Goal: Information Seeking & Learning: Learn about a topic

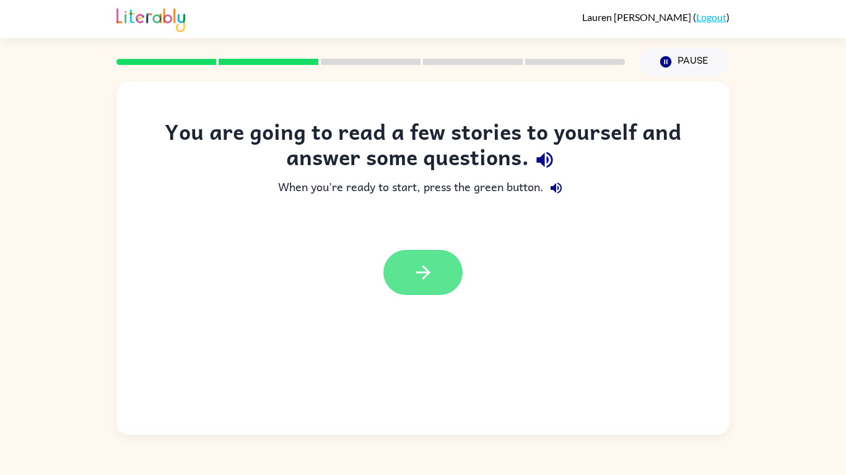
click at [420, 292] on button "button" at bounding box center [422, 272] width 79 height 45
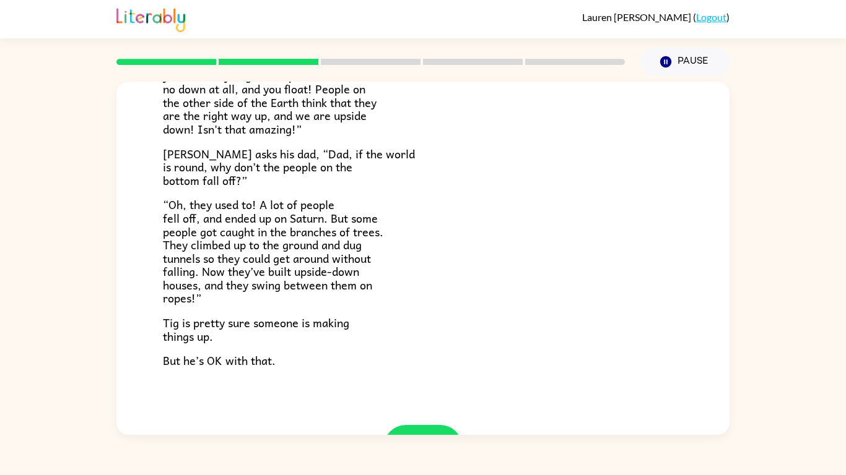
scroll to position [360, 0]
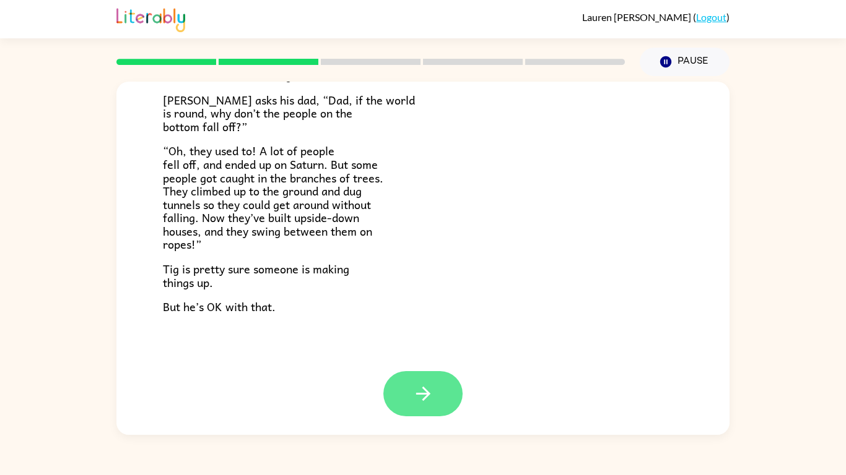
click at [442, 385] on button "button" at bounding box center [422, 393] width 79 height 45
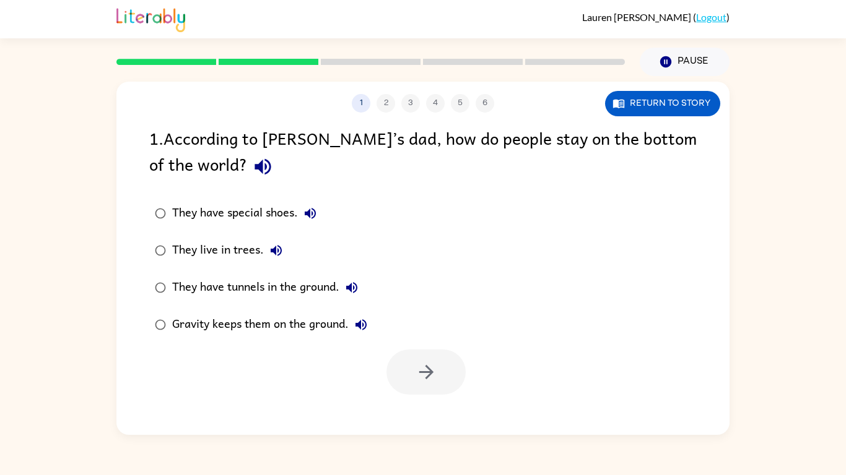
scroll to position [0, 0]
click at [254, 163] on icon "button" at bounding box center [262, 167] width 16 height 16
click at [309, 215] on icon "button" at bounding box center [310, 213] width 11 height 11
click at [273, 248] on icon "button" at bounding box center [276, 250] width 15 height 15
click at [355, 292] on icon "button" at bounding box center [351, 287] width 11 height 11
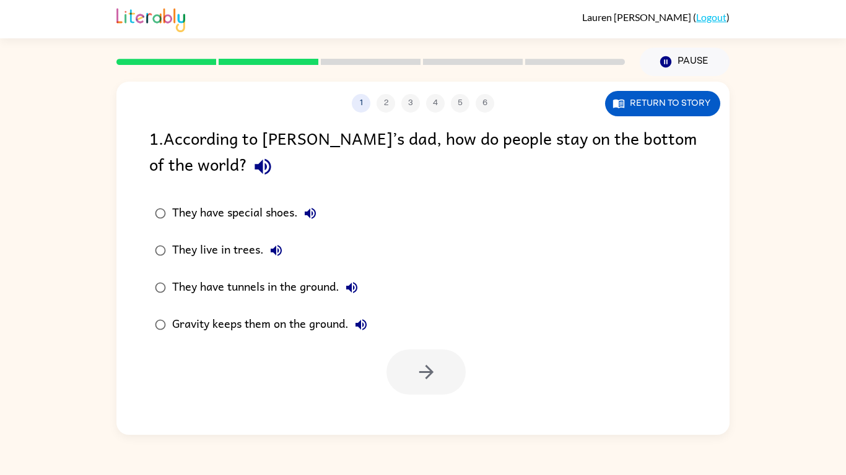
click at [364, 328] on icon "button" at bounding box center [360, 325] width 15 height 15
click at [441, 383] on button "button" at bounding box center [425, 372] width 79 height 45
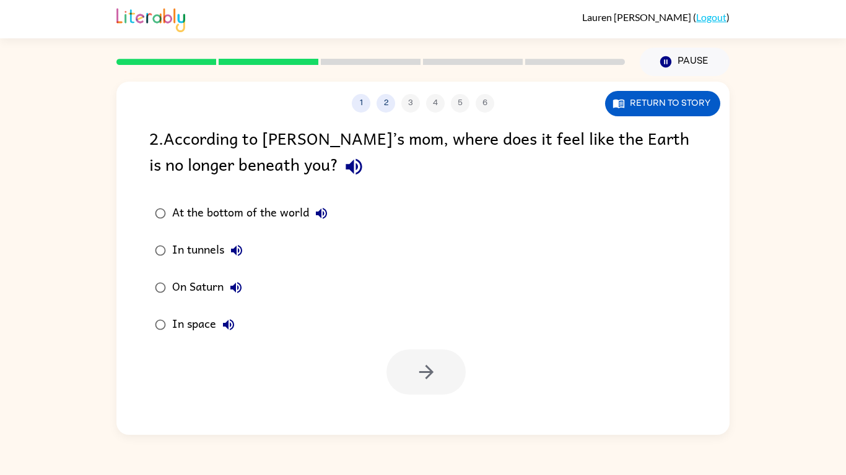
click at [345, 169] on icon "button" at bounding box center [353, 167] width 16 height 16
click at [343, 172] on icon "button" at bounding box center [354, 167] width 22 height 22
click at [326, 212] on icon "button" at bounding box center [321, 213] width 11 height 11
click at [238, 245] on icon "button" at bounding box center [236, 250] width 15 height 15
click at [241, 292] on icon "button" at bounding box center [235, 287] width 15 height 15
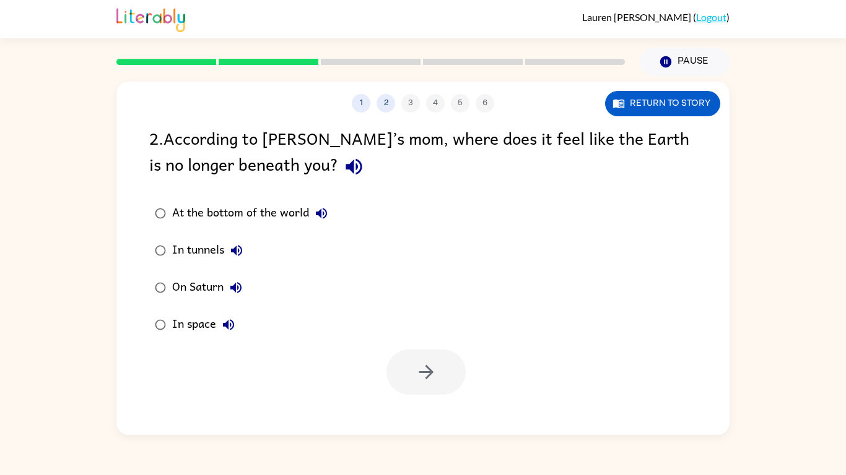
click at [225, 324] on icon "button" at bounding box center [228, 324] width 11 height 11
click at [315, 223] on button "At the bottom of the world" at bounding box center [321, 213] width 25 height 25
click at [240, 258] on icon "button" at bounding box center [236, 250] width 15 height 15
click at [246, 292] on button "On Saturn" at bounding box center [235, 287] width 25 height 25
click at [232, 331] on icon "button" at bounding box center [228, 325] width 15 height 15
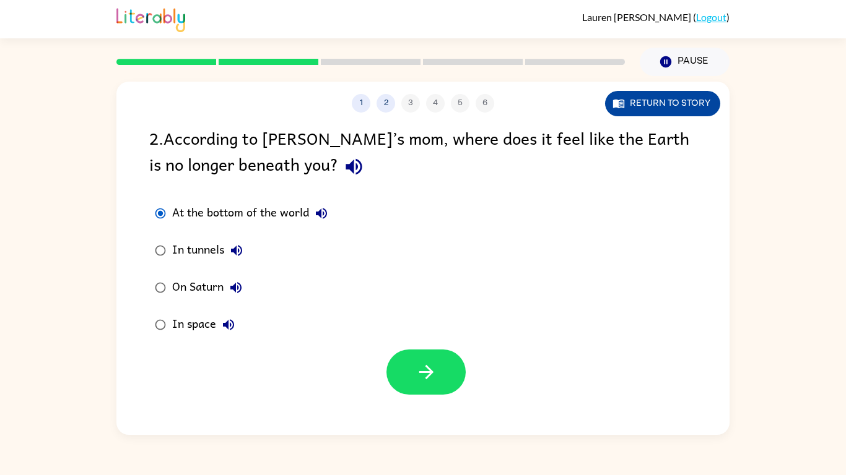
click at [640, 98] on button "Return to story" at bounding box center [662, 103] width 115 height 25
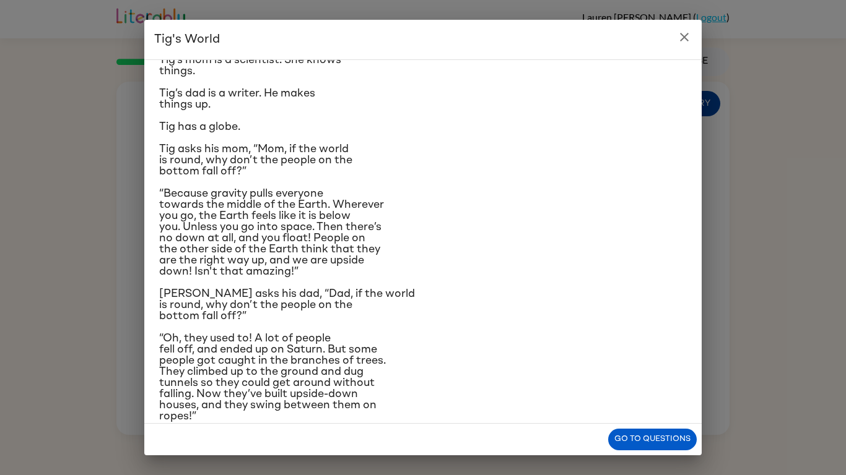
scroll to position [46, 0]
click at [676, 27] on button "close" at bounding box center [684, 37] width 25 height 25
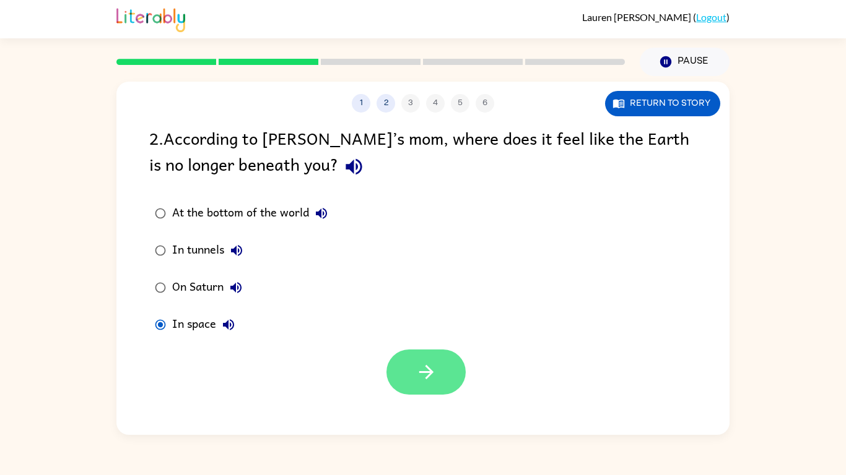
click at [422, 372] on icon "button" at bounding box center [425, 372] width 14 height 14
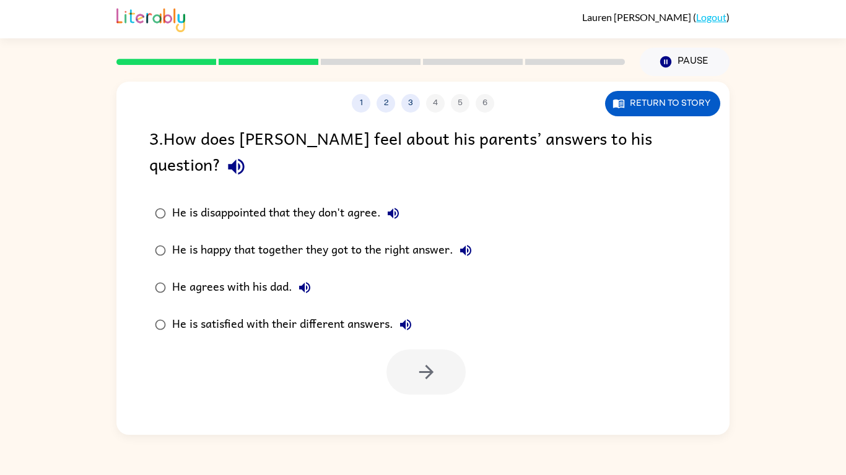
click at [247, 156] on icon "button" at bounding box center [236, 167] width 22 height 22
click at [386, 201] on button "He is disappointed that they don't agree." at bounding box center [393, 213] width 25 height 25
click at [463, 243] on icon "button" at bounding box center [465, 250] width 15 height 15
click at [297, 275] on button "He agrees with his dad." at bounding box center [304, 287] width 25 height 25
click at [476, 397] on div "1 2 3 4 5 6 Return to story 3 . How does [PERSON_NAME] feel about his parents’ …" at bounding box center [422, 258] width 613 height 353
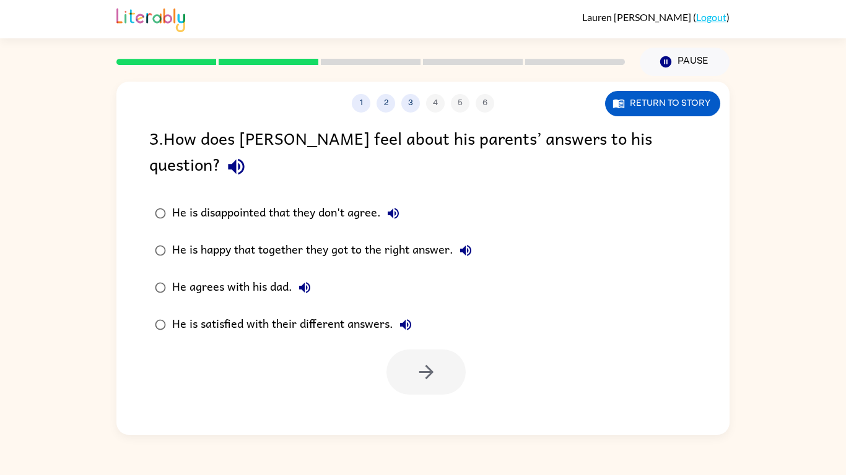
click at [412, 313] on div "He is satisfied with their different answers." at bounding box center [295, 325] width 246 height 25
click at [400, 318] on icon "button" at bounding box center [405, 325] width 15 height 15
click at [541, 344] on div at bounding box center [422, 369] width 613 height 51
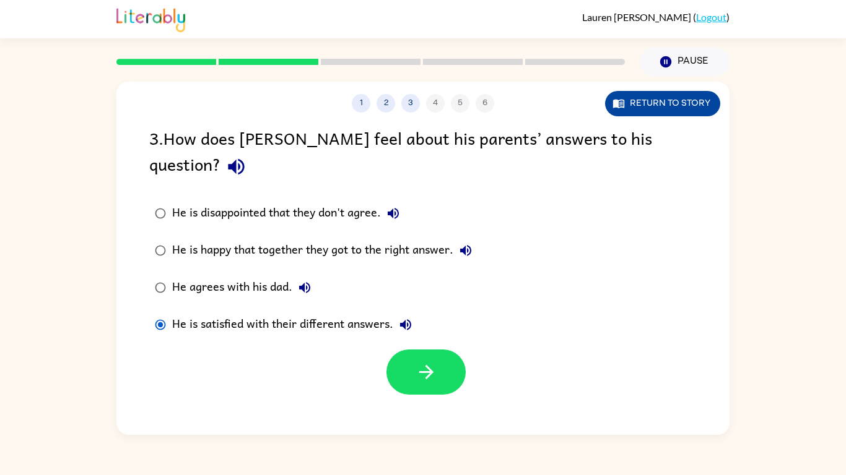
click at [642, 101] on button "Return to story" at bounding box center [662, 103] width 115 height 25
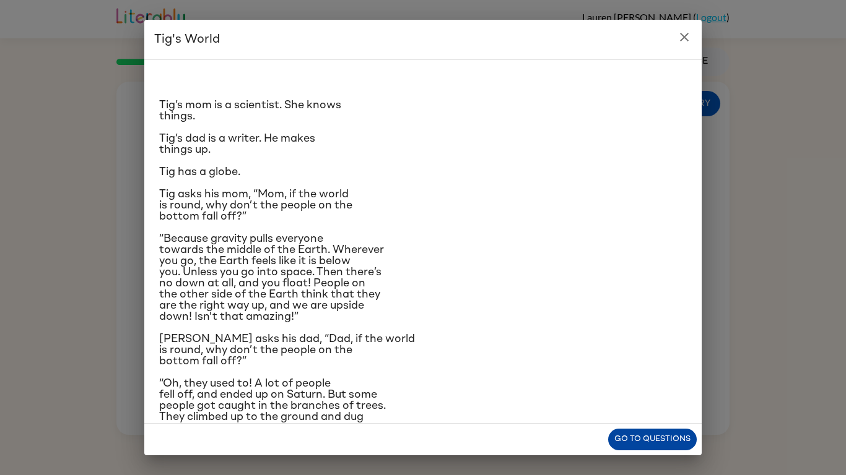
click at [644, 441] on button "Go to questions" at bounding box center [652, 440] width 89 height 22
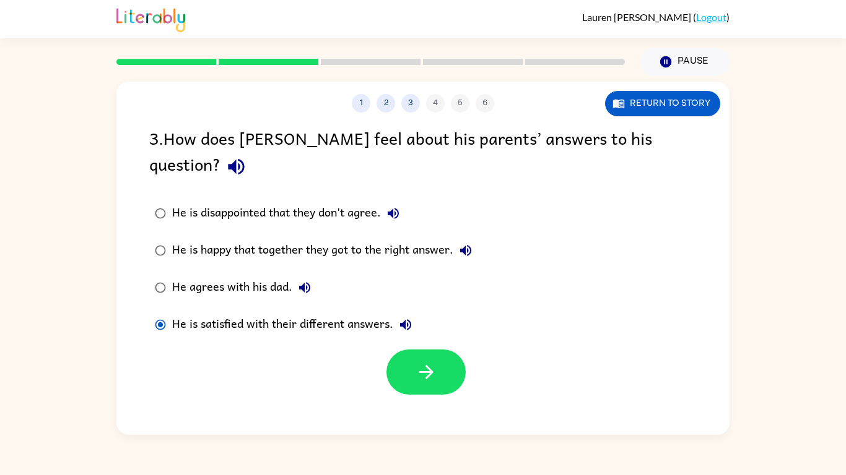
click at [462, 243] on icon "button" at bounding box center [465, 250] width 15 height 15
click at [462, 245] on icon "button" at bounding box center [465, 250] width 11 height 11
click at [384, 201] on button "He is disappointed that they don't agree." at bounding box center [393, 213] width 25 height 25
click at [293, 275] on div "He agrees with his dad." at bounding box center [244, 287] width 145 height 25
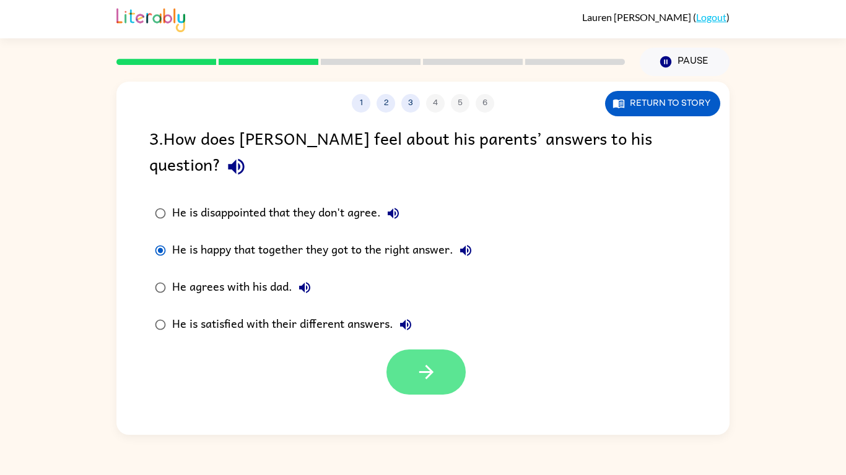
click at [394, 352] on button "button" at bounding box center [425, 372] width 79 height 45
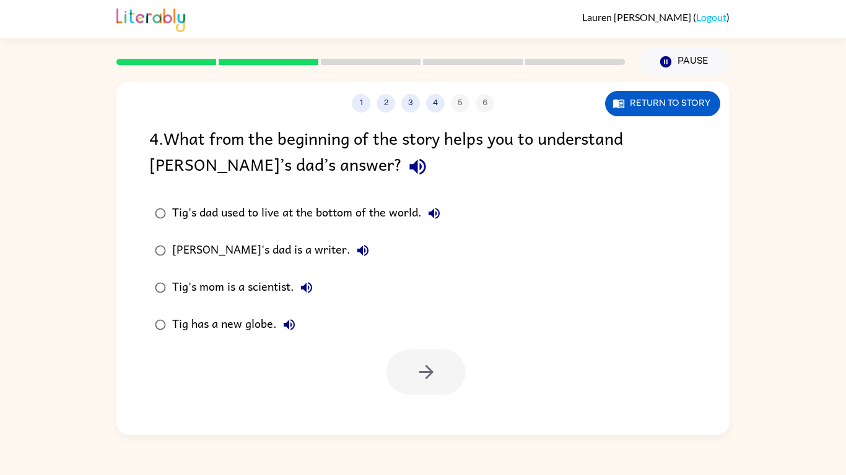
click at [409, 170] on icon "button" at bounding box center [417, 167] width 16 height 16
click at [415, 203] on div "Tig's dad used to live at the bottom of the world." at bounding box center [309, 213] width 274 height 25
click at [434, 223] on button "Tig's dad used to live at the bottom of the world." at bounding box center [434, 213] width 25 height 25
click at [355, 256] on icon "button" at bounding box center [362, 250] width 15 height 15
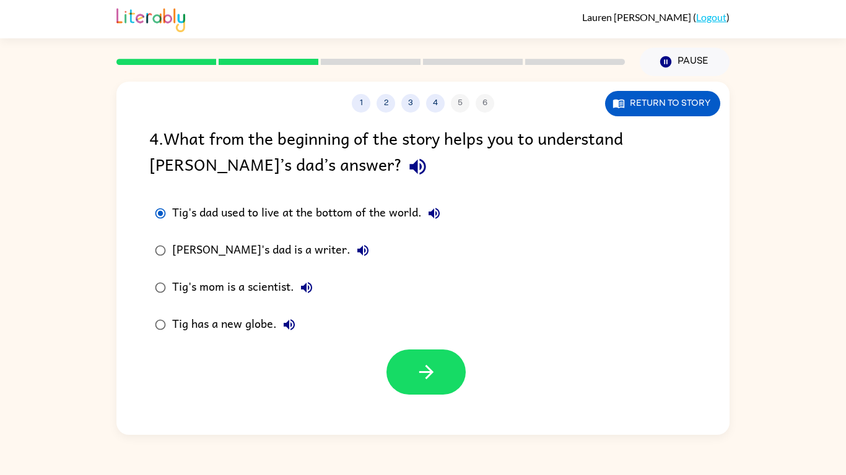
click at [295, 291] on button "Tig's mom is a scientist." at bounding box center [306, 287] width 25 height 25
click at [339, 318] on label "Tig has a new globe." at bounding box center [297, 324] width 310 height 37
click at [286, 337] on button "Tig has a new globe." at bounding box center [289, 325] width 25 height 25
click at [617, 108] on icon "button" at bounding box center [618, 104] width 11 height 9
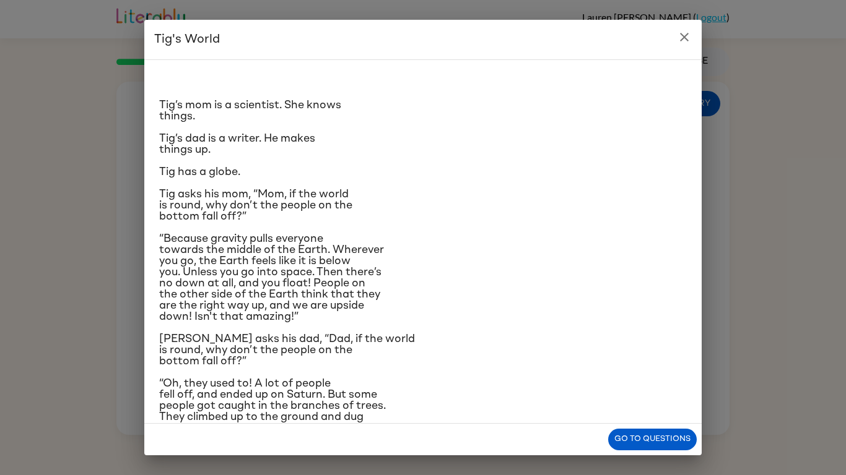
click at [687, 27] on button "close" at bounding box center [684, 37] width 25 height 25
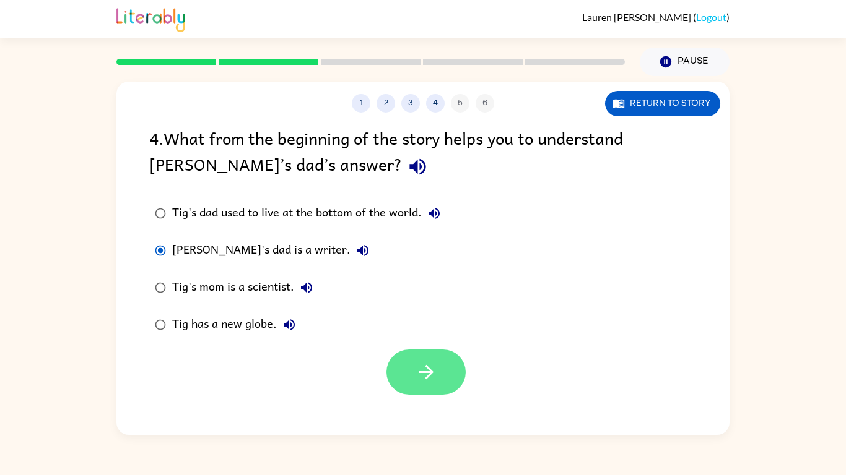
click at [430, 388] on button "button" at bounding box center [425, 372] width 79 height 45
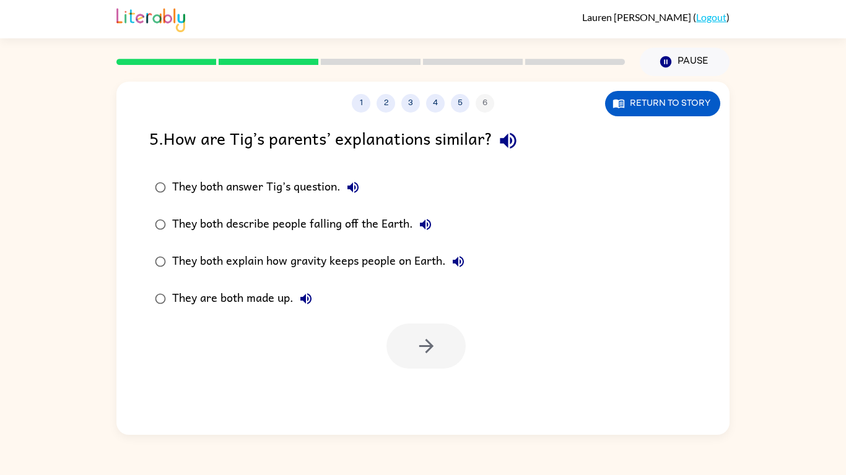
click at [512, 142] on icon "button" at bounding box center [508, 141] width 16 height 16
click at [343, 200] on div "They both answer Tig’s question." at bounding box center [268, 187] width 193 height 25
click at [363, 191] on button "They both answer Tig’s question." at bounding box center [352, 187] width 25 height 25
click at [423, 229] on icon "button" at bounding box center [425, 224] width 15 height 15
click at [446, 367] on button "button" at bounding box center [425, 346] width 79 height 45
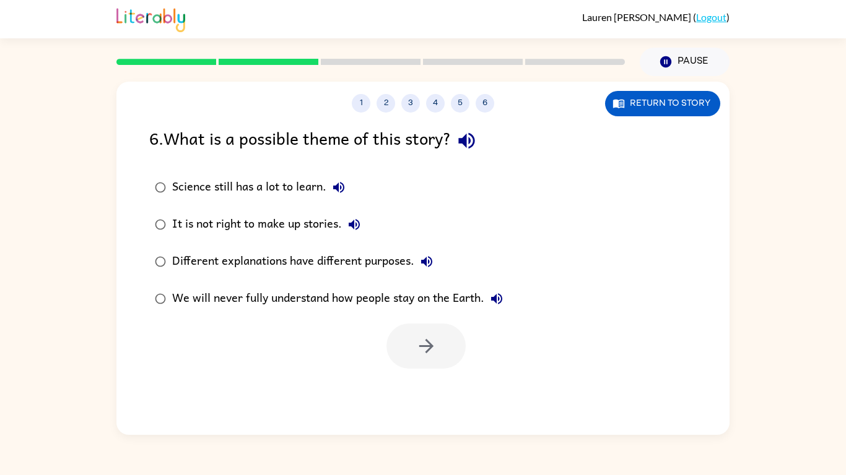
click at [461, 152] on icon "button" at bounding box center [467, 141] width 22 height 22
click at [482, 154] on div "6 . What is a possible theme of this story?" at bounding box center [422, 141] width 547 height 32
click at [461, 150] on icon "button" at bounding box center [467, 141] width 22 height 22
click at [331, 197] on button "Science still has a lot to learn." at bounding box center [338, 187] width 25 height 25
click at [359, 230] on icon "button" at bounding box center [354, 224] width 15 height 15
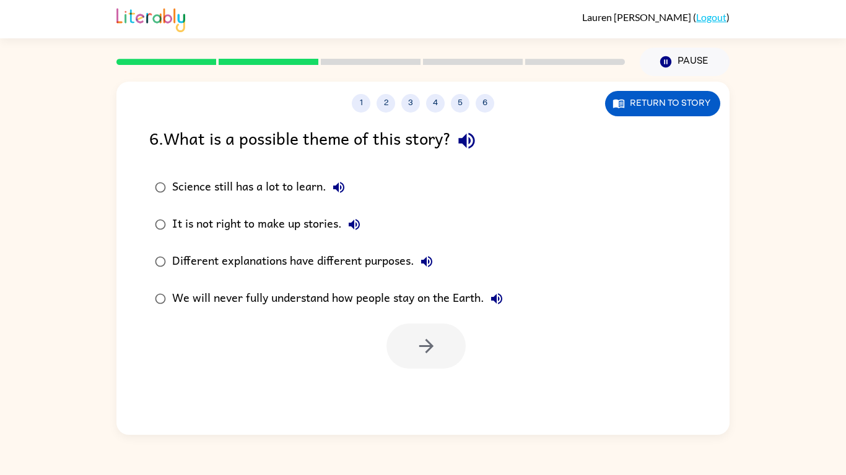
click at [430, 272] on button "Different explanations have different purposes." at bounding box center [426, 261] width 25 height 25
click at [492, 306] on icon "button" at bounding box center [496, 299] width 15 height 15
click at [350, 232] on icon "button" at bounding box center [354, 224] width 15 height 15
click at [430, 273] on button "Different explanations have different purposes." at bounding box center [426, 261] width 25 height 25
click at [339, 194] on icon "button" at bounding box center [338, 187] width 15 height 15
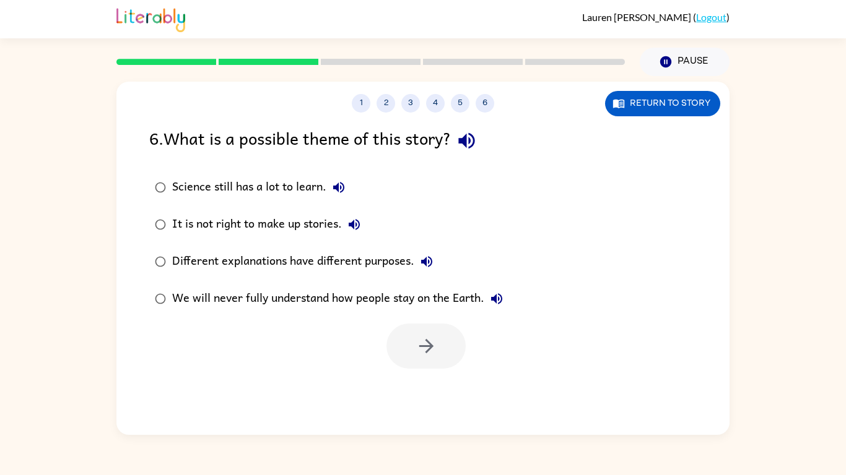
click at [327, 188] on button "Science still has a lot to learn." at bounding box center [338, 187] width 25 height 25
click at [398, 233] on label "It is not right to make up stories." at bounding box center [328, 224] width 373 height 37
click at [385, 232] on label "It is not right to make up stories." at bounding box center [328, 224] width 373 height 37
click at [118, 200] on div "6 . What is a possible theme of this story? Science still has a lot to learn. I…" at bounding box center [422, 247] width 613 height 244
click at [124, 206] on div "6 . What is a possible theme of this story? Science still has a lot to learn. I…" at bounding box center [422, 247] width 613 height 244
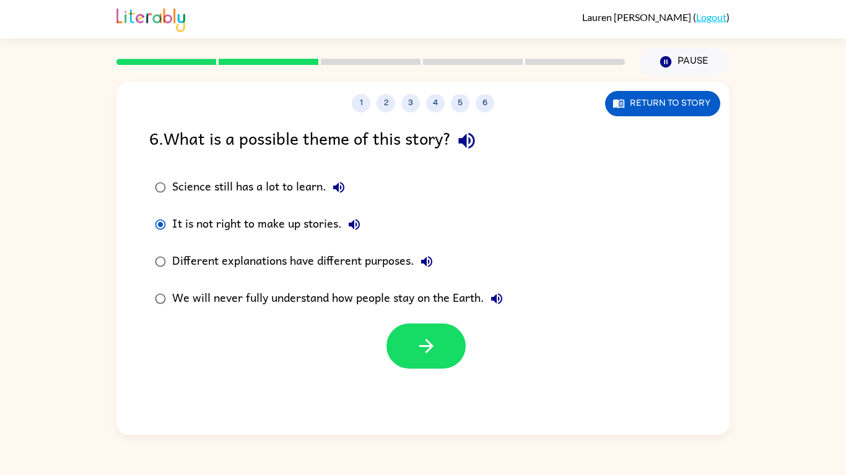
click at [350, 228] on icon "button" at bounding box center [354, 224] width 15 height 15
click at [214, 190] on div "Science still has a lot to learn." at bounding box center [261, 187] width 179 height 25
click at [638, 98] on button "Return to story" at bounding box center [662, 103] width 115 height 25
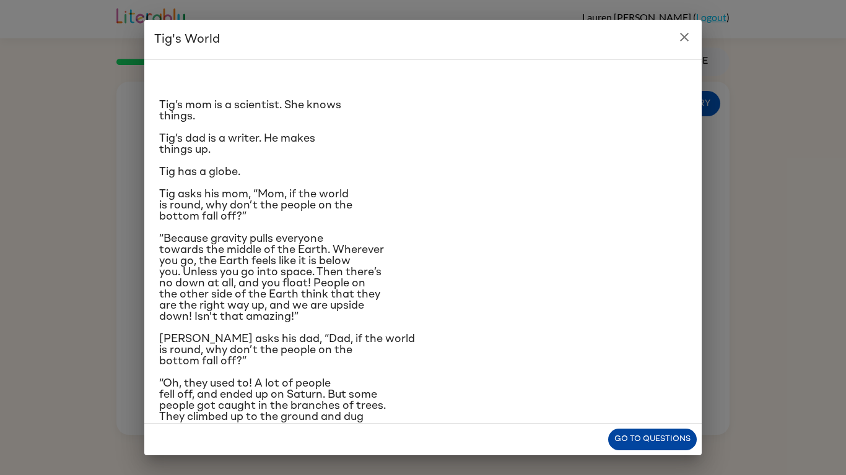
click at [644, 433] on button "Go to questions" at bounding box center [652, 440] width 89 height 22
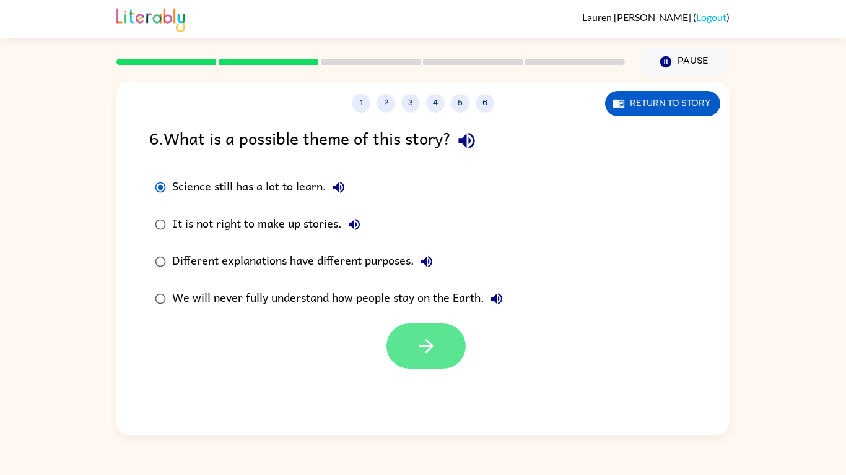
click at [450, 350] on button "button" at bounding box center [425, 346] width 79 height 45
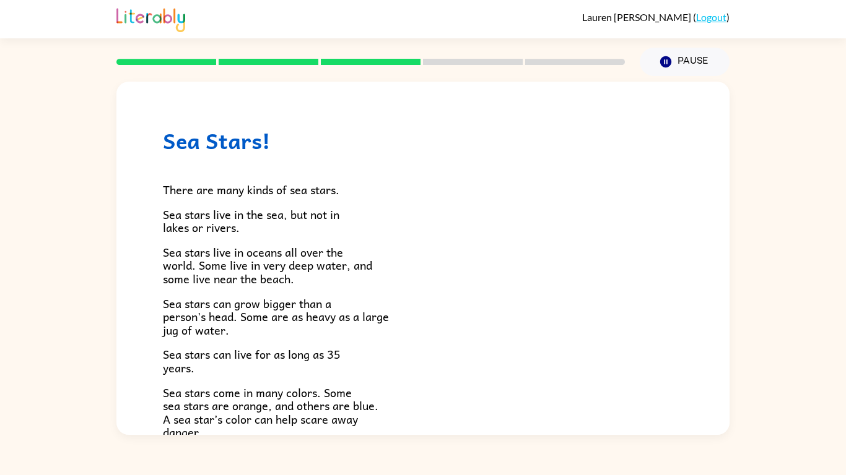
click at [262, 367] on p "Sea stars can live for as long as 35 years." at bounding box center [423, 361] width 520 height 27
click at [308, 397] on span "Sea stars come in many colors. Some sea stars are orange, and others are blue. …" at bounding box center [270, 413] width 215 height 58
click at [140, 383] on div "Sea Stars! There are many kinds of sea stars. Sea stars live in the sea, but no…" at bounding box center [422, 405] width 613 height 647
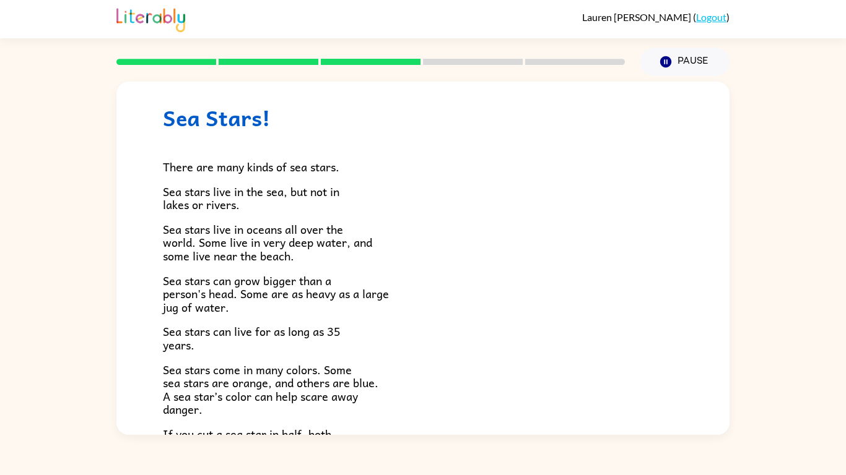
click at [160, 397] on div "Sea Stars! There are many kinds of sea stars. Sea stars live in the sea, but no…" at bounding box center [422, 382] width 613 height 647
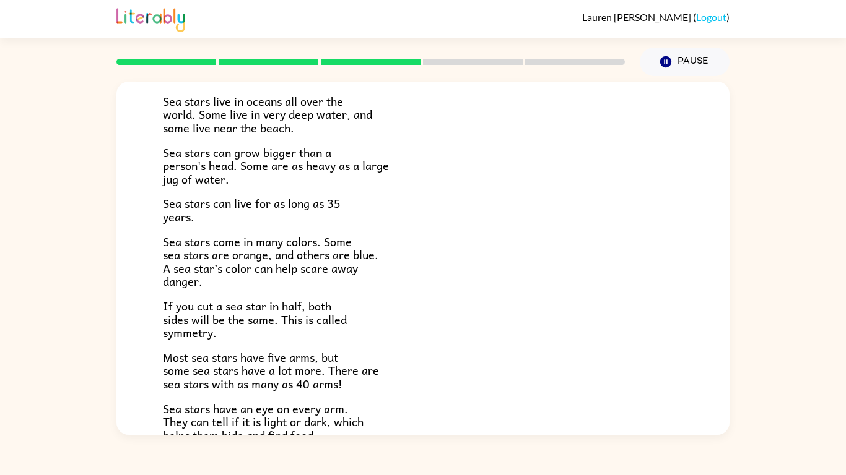
scroll to position [147, 0]
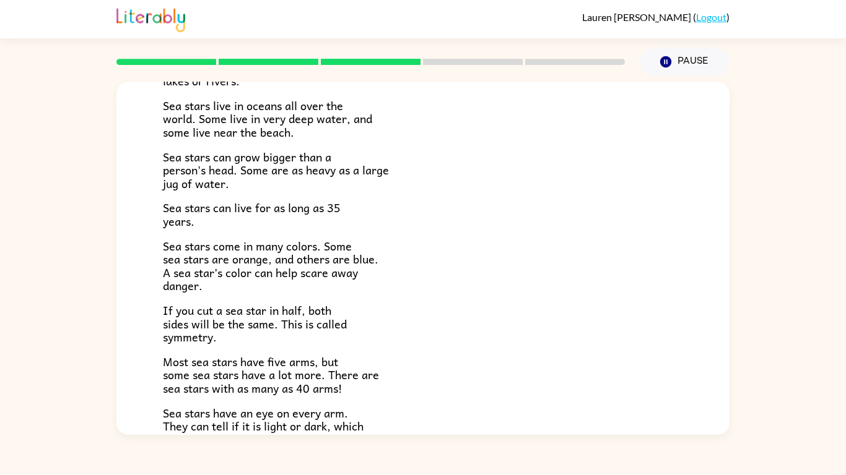
click at [220, 352] on div "There are many kinds of sea stars. Sea stars live in the sea, but not in lakes …" at bounding box center [423, 266] width 520 height 518
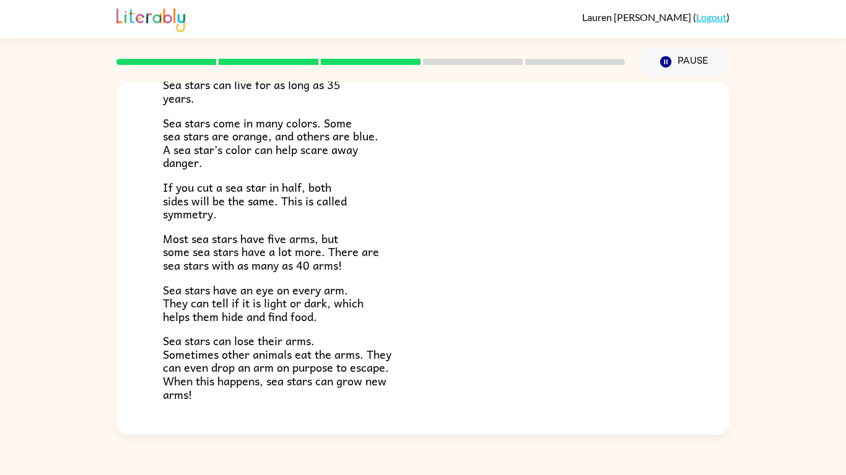
scroll to position [271, 0]
click at [275, 360] on span "Sea stars can lose their arms. Sometimes other animals eat the arms. They can e…" at bounding box center [277, 366] width 228 height 71
click at [303, 371] on span "Sea stars can lose their arms. Sometimes other animals eat the arms. They can e…" at bounding box center [277, 366] width 228 height 71
click at [254, 384] on span "Sea stars can lose their arms. Sometimes other animals eat the arms. They can e…" at bounding box center [277, 366] width 228 height 71
click at [217, 416] on div "Sea Stars! There are many kinds of sea stars. Sea stars live in the sea, but no…" at bounding box center [422, 134] width 613 height 647
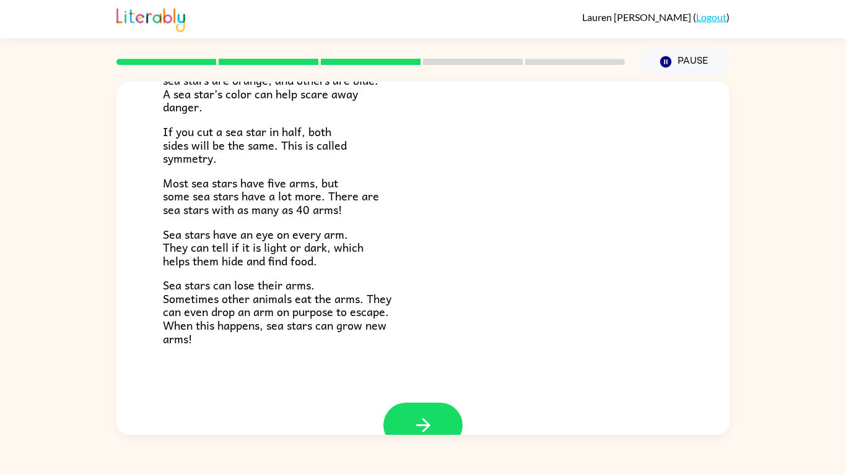
scroll to position [357, 0]
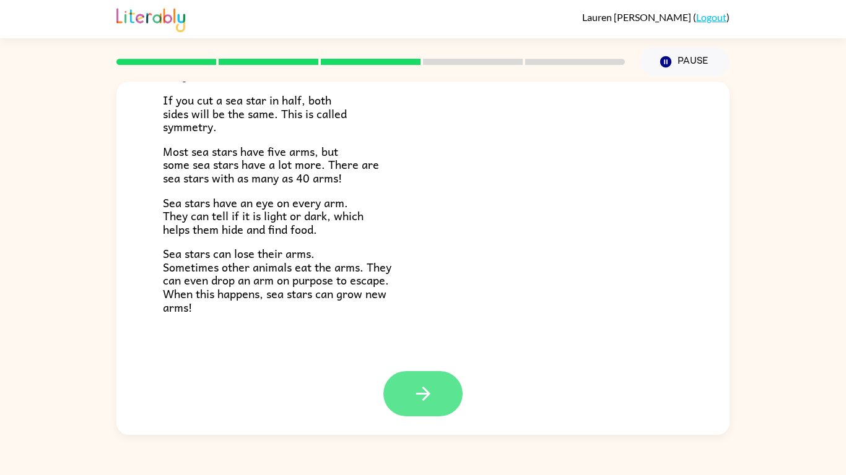
click at [409, 405] on button "button" at bounding box center [422, 393] width 79 height 45
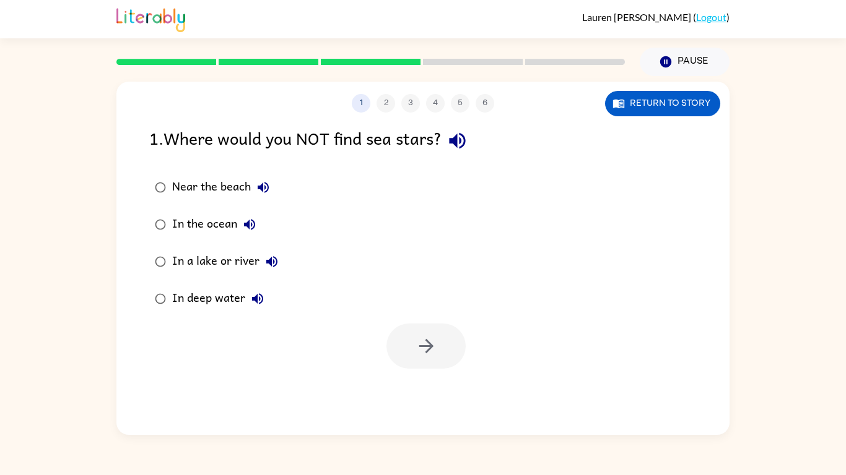
scroll to position [0, 0]
click at [458, 136] on icon "button" at bounding box center [457, 141] width 22 height 22
click at [267, 180] on icon "button" at bounding box center [263, 187] width 15 height 15
click at [252, 226] on icon "button" at bounding box center [249, 224] width 15 height 15
click at [273, 262] on icon "button" at bounding box center [271, 261] width 11 height 11
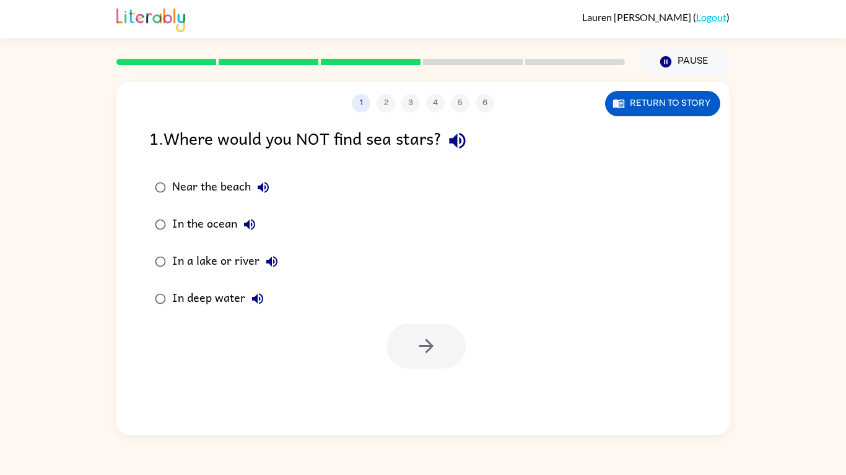
click at [256, 301] on icon "button" at bounding box center [257, 298] width 11 height 11
click at [417, 353] on icon "button" at bounding box center [426, 347] width 22 height 22
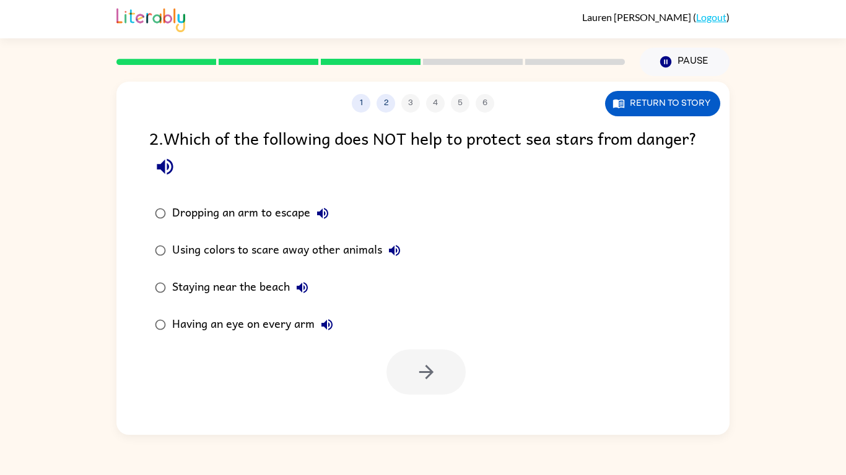
click at [173, 167] on icon "button" at bounding box center [165, 167] width 16 height 16
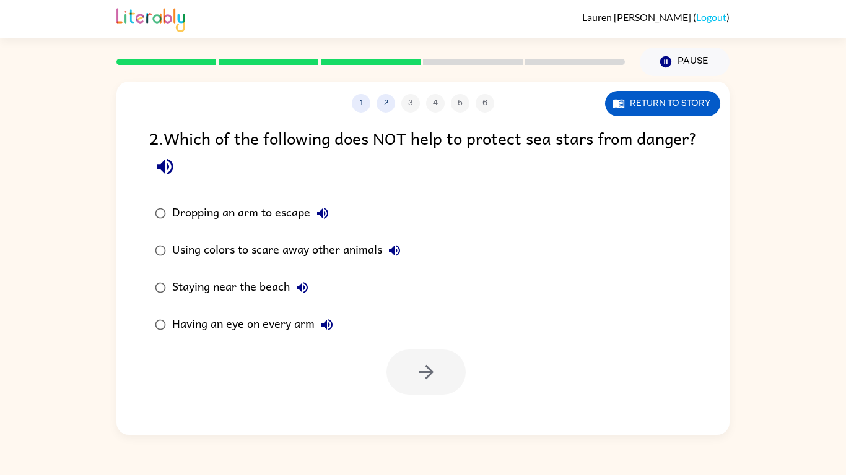
click at [173, 167] on icon "button" at bounding box center [165, 167] width 16 height 16
click at [316, 209] on icon "button" at bounding box center [322, 213] width 15 height 15
click at [399, 249] on icon "button" at bounding box center [394, 250] width 11 height 11
click at [306, 284] on icon "button" at bounding box center [302, 287] width 11 height 11
click at [320, 327] on icon "button" at bounding box center [326, 325] width 15 height 15
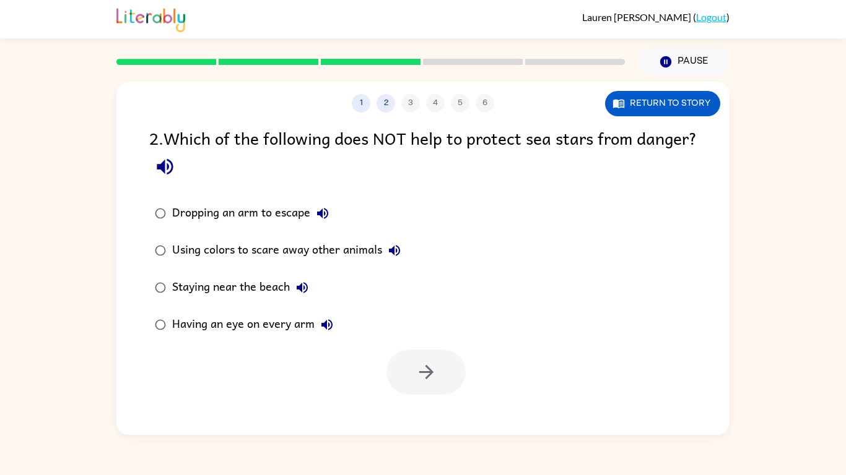
click at [320, 327] on icon "button" at bounding box center [326, 325] width 15 height 15
click at [322, 210] on icon "button" at bounding box center [322, 213] width 11 height 11
click at [410, 357] on button "button" at bounding box center [425, 372] width 79 height 45
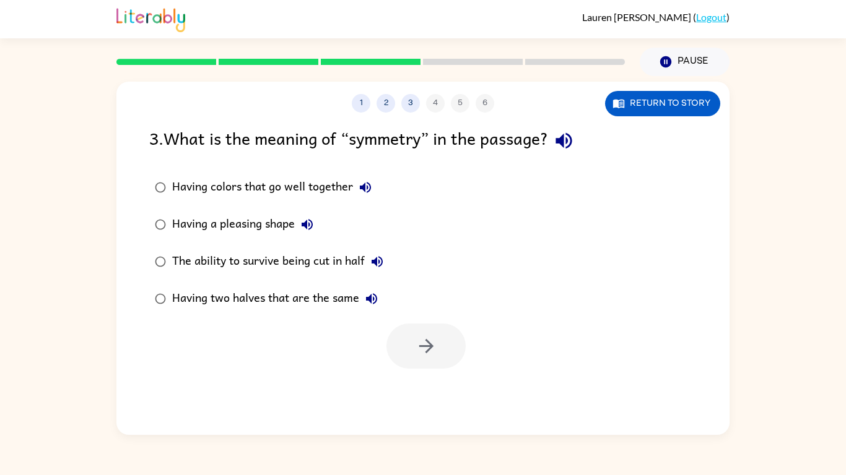
click at [570, 147] on icon "button" at bounding box center [564, 141] width 22 height 22
click at [365, 189] on icon "button" at bounding box center [365, 187] width 11 height 11
click at [319, 220] on button "Having a pleasing shape" at bounding box center [307, 224] width 25 height 25
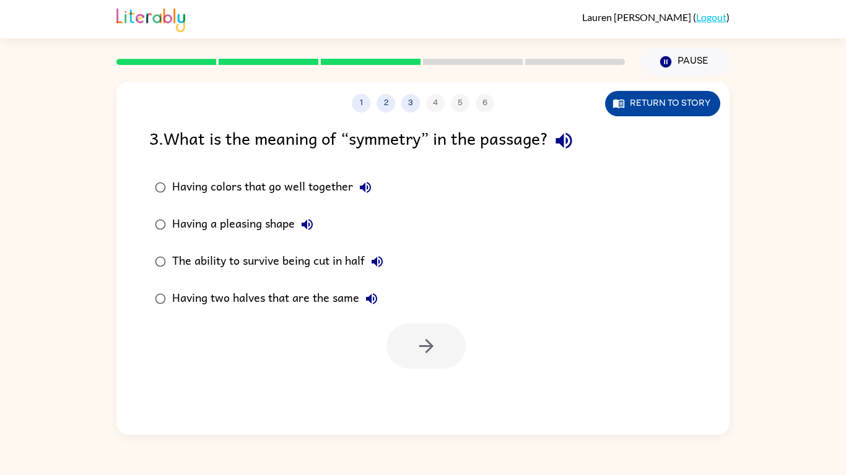
click at [636, 111] on button "Return to story" at bounding box center [662, 103] width 115 height 25
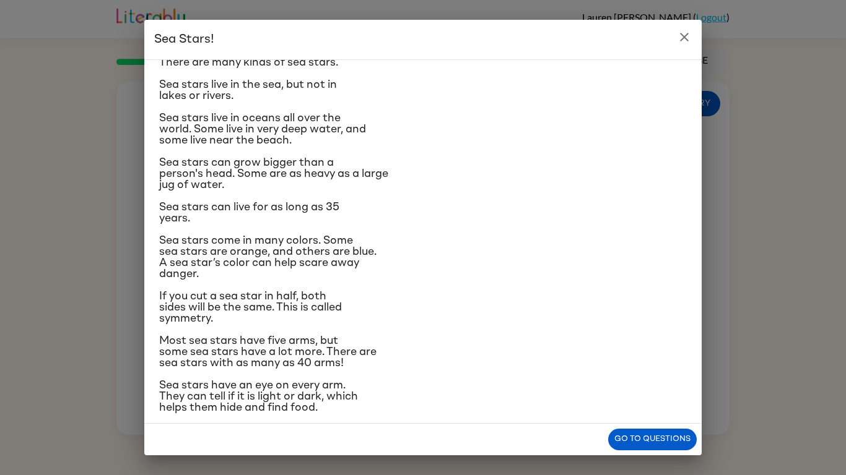
scroll to position [46, 0]
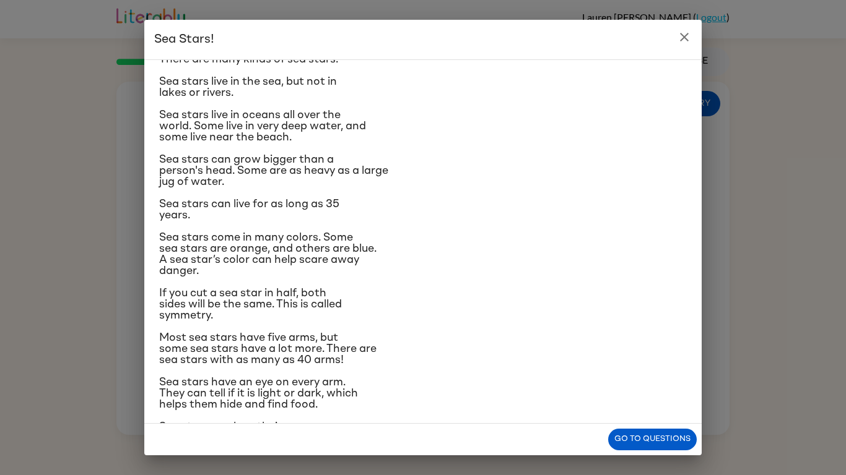
click at [695, 35] on button "close" at bounding box center [684, 37] width 25 height 25
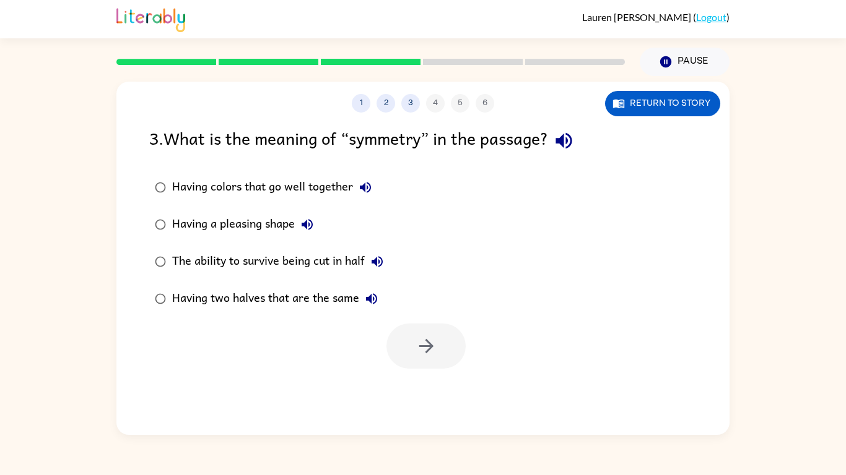
click at [574, 142] on icon "button" at bounding box center [564, 141] width 22 height 22
click at [366, 184] on icon "button" at bounding box center [365, 187] width 15 height 15
click at [307, 230] on icon "button" at bounding box center [307, 224] width 15 height 15
click at [370, 272] on div "The ability to survive being cut in half" at bounding box center [280, 261] width 217 height 25
click at [378, 272] on button "The ability to survive being cut in half" at bounding box center [377, 261] width 25 height 25
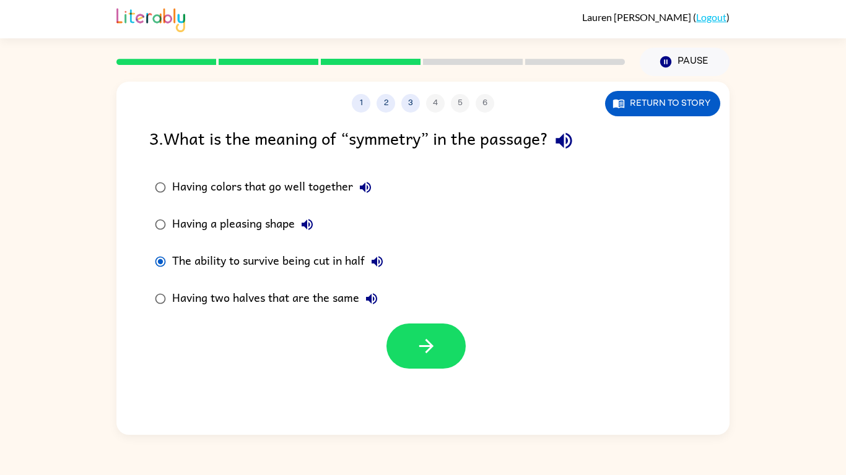
click at [370, 311] on button "Having two halves that are the same" at bounding box center [371, 299] width 25 height 25
click at [446, 362] on button "button" at bounding box center [425, 346] width 79 height 45
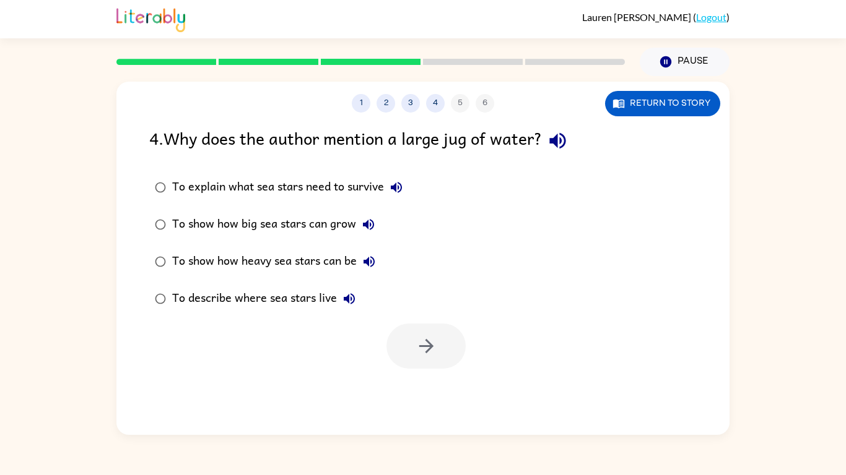
click at [565, 136] on icon "button" at bounding box center [557, 141] width 16 height 16
click at [573, 145] on button "button" at bounding box center [558, 141] width 32 height 32
click at [584, 151] on div "4 . Why does the author mention a large jug of water?" at bounding box center [422, 141] width 547 height 32
click at [567, 142] on icon "button" at bounding box center [558, 141] width 22 height 22
click at [399, 198] on button "To explain what sea stars need to survive" at bounding box center [396, 187] width 25 height 25
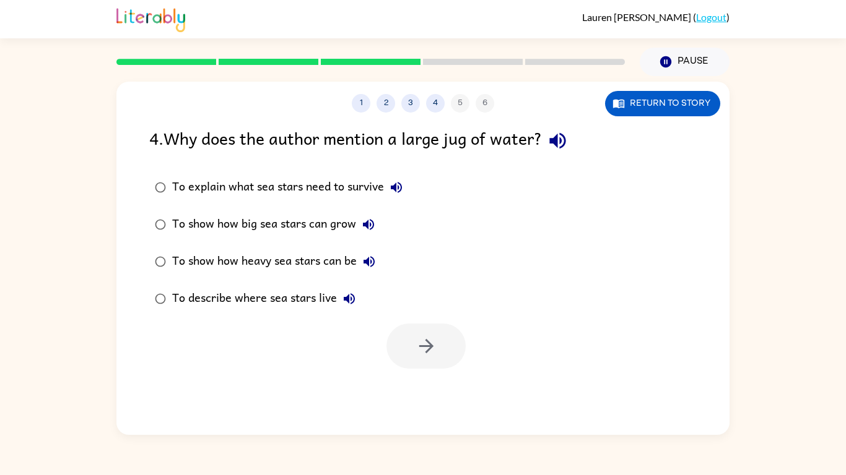
click at [358, 230] on button "To show how big sea stars can grow" at bounding box center [368, 224] width 25 height 25
click at [366, 272] on button "To show how heavy sea stars can be" at bounding box center [369, 261] width 25 height 25
click at [352, 311] on div "To describe where sea stars live" at bounding box center [266, 299] width 189 height 25
click at [354, 306] on icon "button" at bounding box center [349, 299] width 15 height 15
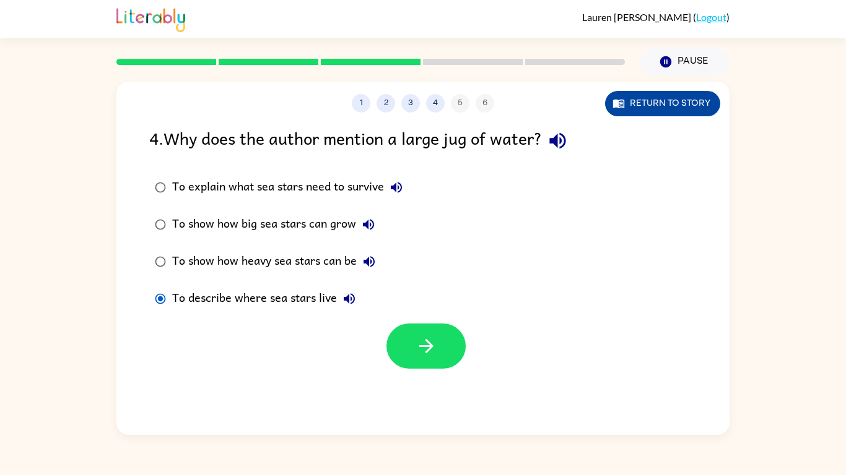
click at [690, 108] on button "Return to story" at bounding box center [662, 103] width 115 height 25
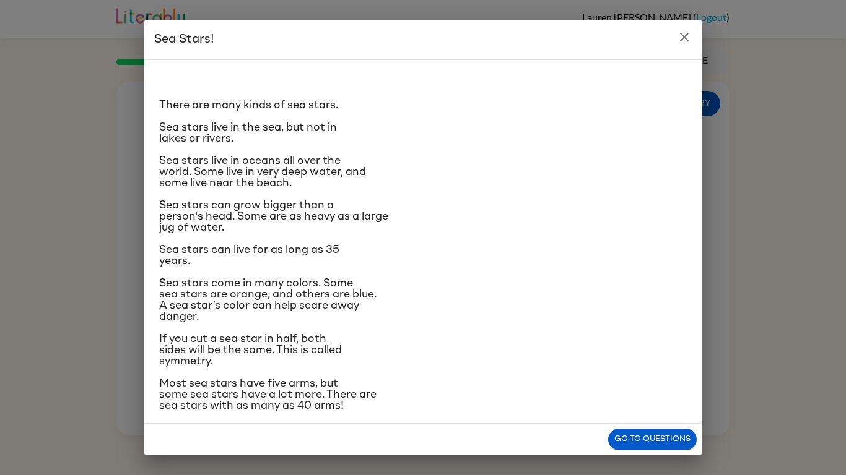
click at [229, 215] on span "Sea stars can grow bigger than a person's head. Some are as heavy as a large ju…" at bounding box center [273, 216] width 229 height 33
click at [693, 40] on button "close" at bounding box center [684, 37] width 25 height 25
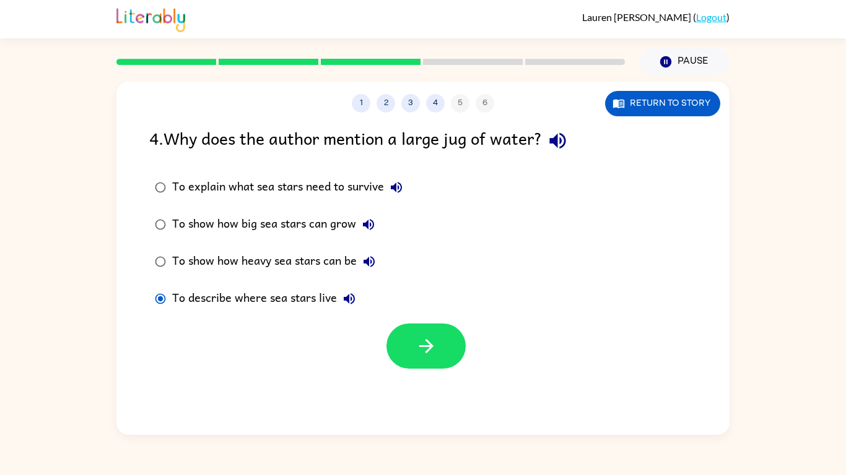
click at [404, 183] on icon "button" at bounding box center [396, 187] width 15 height 15
click at [373, 235] on button "To show how big sea stars can grow" at bounding box center [368, 224] width 25 height 25
click at [415, 352] on icon "button" at bounding box center [426, 347] width 22 height 22
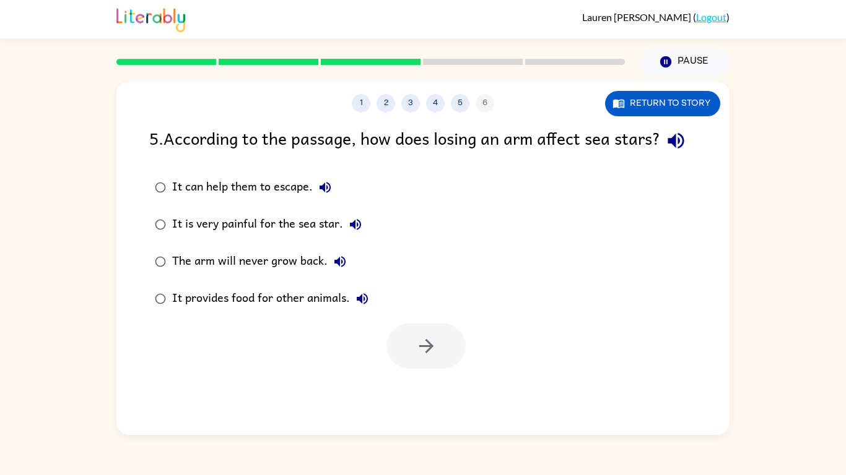
click at [667, 149] on icon "button" at bounding box center [675, 141] width 16 height 16
click at [323, 193] on icon "button" at bounding box center [324, 187] width 11 height 11
click at [365, 275] on label "The arm will never grow back." at bounding box center [261, 261] width 238 height 37
click at [353, 237] on button "It is very painful for the sea star." at bounding box center [355, 224] width 25 height 25
click at [339, 274] on button "The arm will never grow back." at bounding box center [339, 261] width 25 height 25
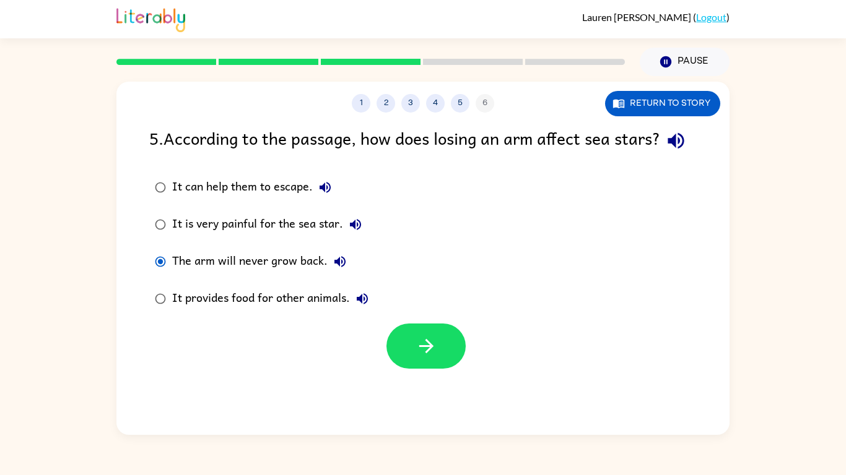
click at [357, 311] on div "It provides food for other animals." at bounding box center [273, 299] width 202 height 25
click at [356, 311] on button "It provides food for other animals." at bounding box center [362, 299] width 25 height 25
click at [407, 369] on button "button" at bounding box center [425, 346] width 79 height 45
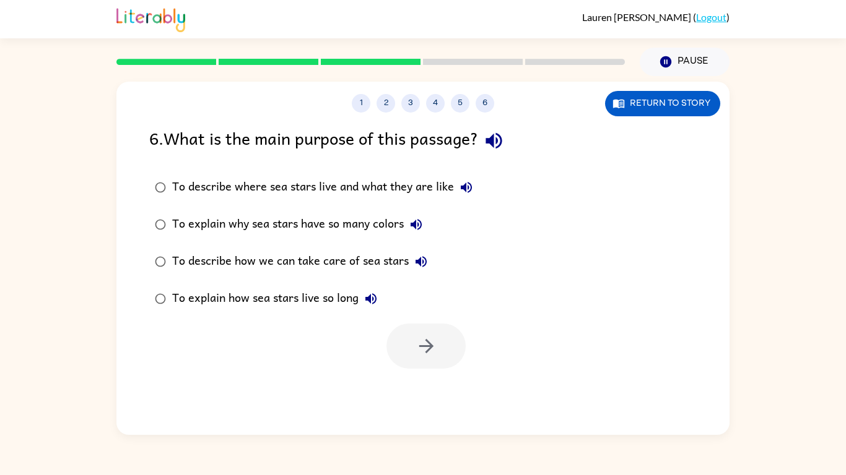
click at [505, 147] on icon "button" at bounding box center [494, 141] width 22 height 22
click at [461, 200] on div "To describe where sea stars live and what they are like" at bounding box center [325, 187] width 306 height 25
click at [461, 187] on icon "button" at bounding box center [466, 187] width 11 height 11
click at [419, 230] on icon "button" at bounding box center [416, 224] width 15 height 15
click at [417, 291] on label "To explain how sea stars live so long" at bounding box center [313, 298] width 342 height 37
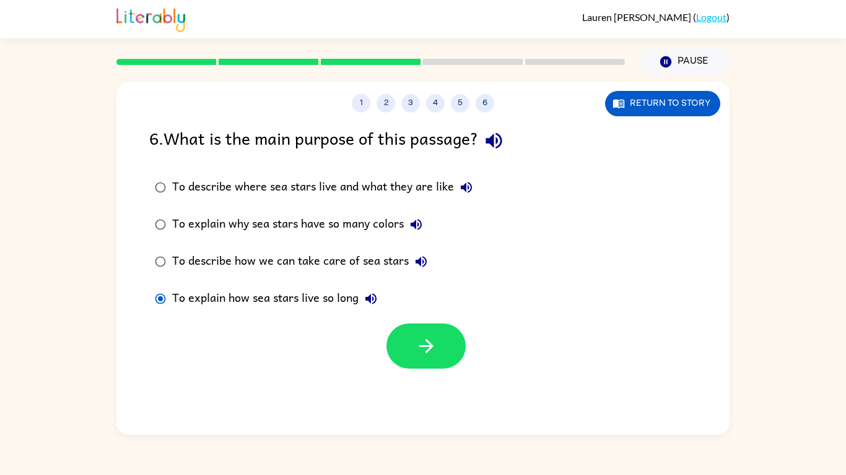
click at [422, 272] on button "To describe how we can take care of sea stars" at bounding box center [421, 261] width 25 height 25
click at [370, 311] on div "To explain how sea stars live so long" at bounding box center [277, 299] width 211 height 25
click at [371, 307] on button "To explain how sea stars live so long" at bounding box center [370, 299] width 25 height 25
click at [628, 105] on button "Return to story" at bounding box center [662, 103] width 115 height 25
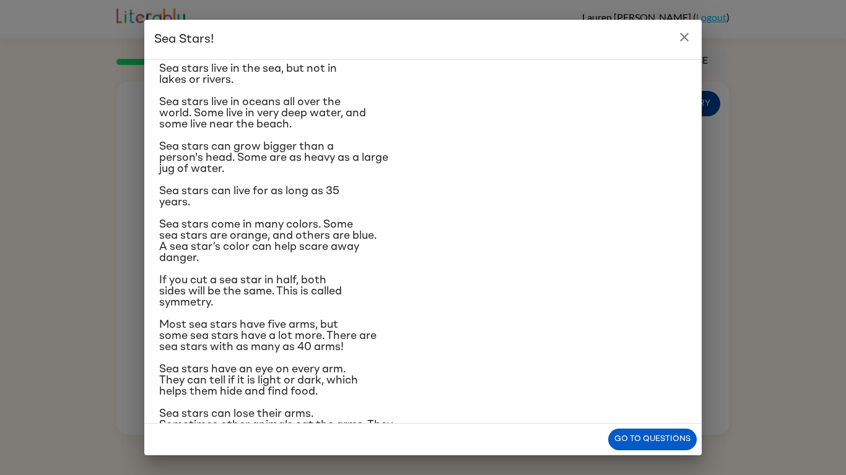
scroll to position [0, 0]
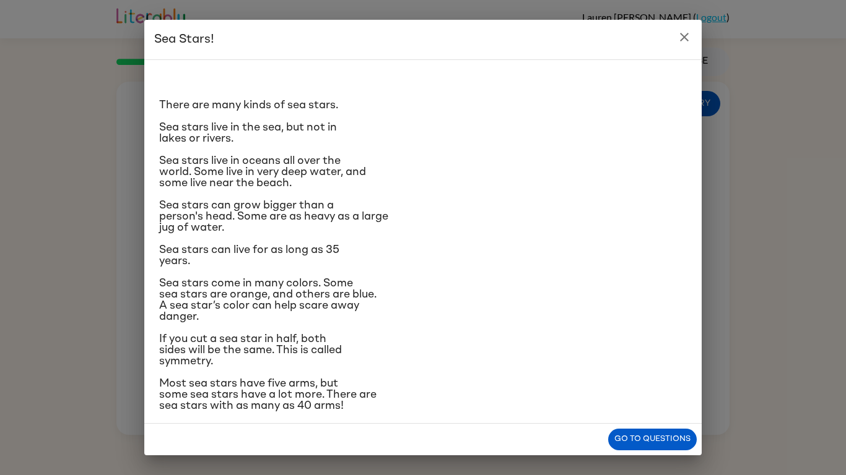
click at [695, 45] on h2 "Sea Stars!" at bounding box center [422, 40] width 557 height 40
click at [691, 32] on button "close" at bounding box center [684, 37] width 25 height 25
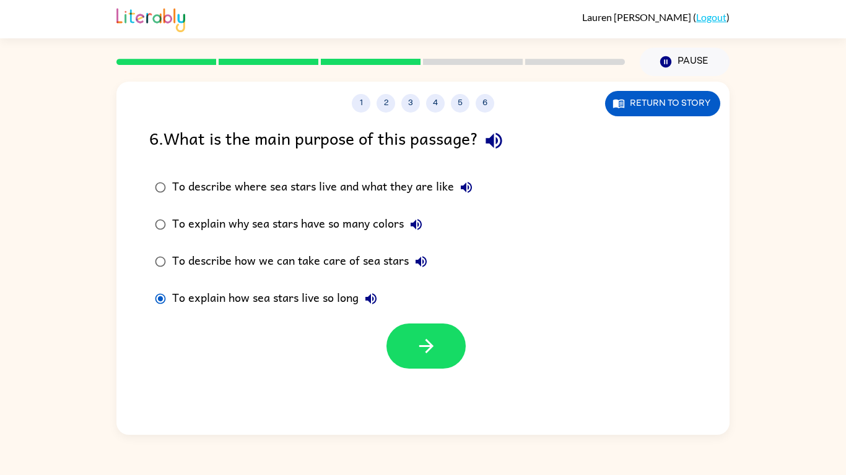
click at [375, 306] on icon "button" at bounding box center [370, 299] width 15 height 15
click at [415, 272] on button "To describe how we can take care of sea stars" at bounding box center [421, 261] width 25 height 25
click at [415, 274] on div "To describe how we can take care of sea stars" at bounding box center [302, 261] width 261 height 25
click at [414, 261] on icon "button" at bounding box center [421, 261] width 15 height 15
click at [415, 230] on icon "button" at bounding box center [416, 224] width 15 height 15
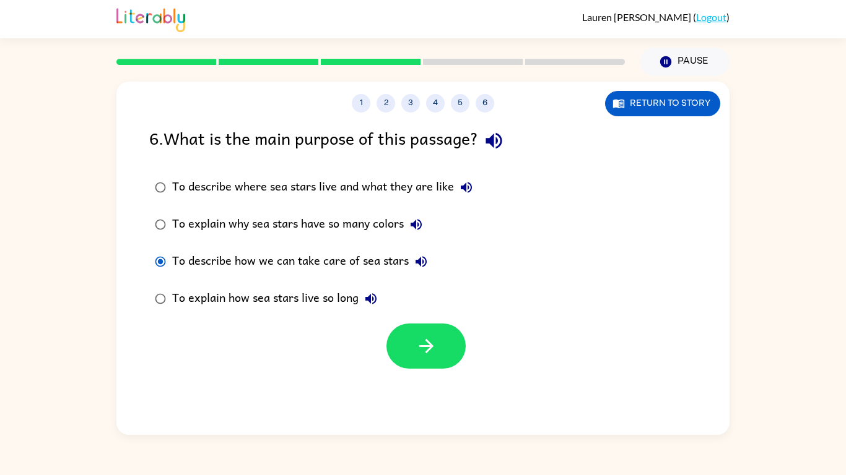
click at [461, 191] on icon "button" at bounding box center [466, 187] width 15 height 15
click at [420, 271] on button "To describe how we can take care of sea stars" at bounding box center [421, 261] width 25 height 25
click at [428, 272] on div "To describe how we can take care of sea stars" at bounding box center [302, 261] width 261 height 25
click at [427, 262] on icon "button" at bounding box center [421, 261] width 15 height 15
click at [443, 352] on button "button" at bounding box center [425, 346] width 79 height 45
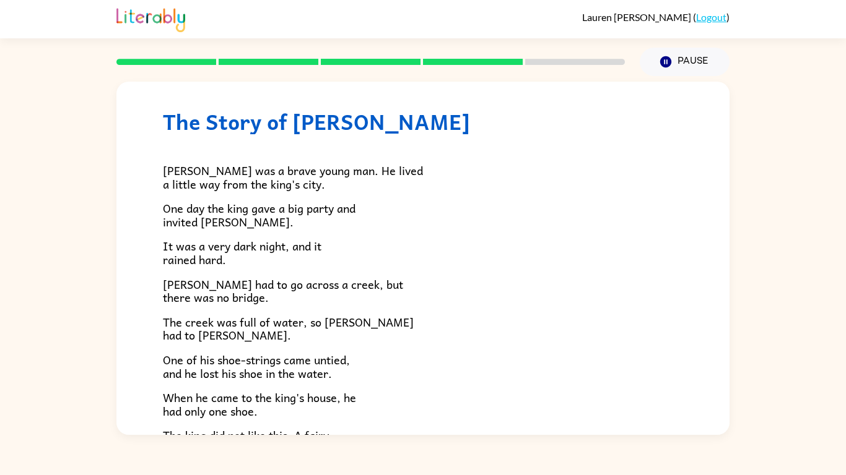
scroll to position [20, 0]
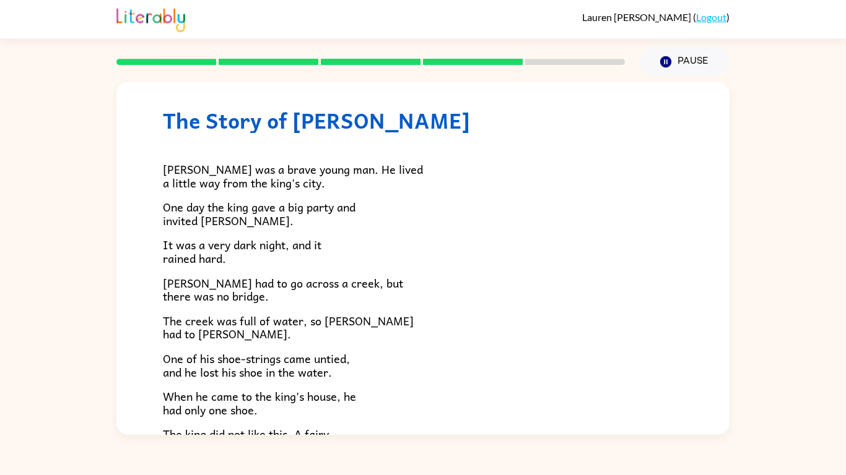
click at [158, 248] on div "The Story of [PERSON_NAME] [PERSON_NAME] was a brave young man. He lived a litt…" at bounding box center [422, 312] width 613 height 502
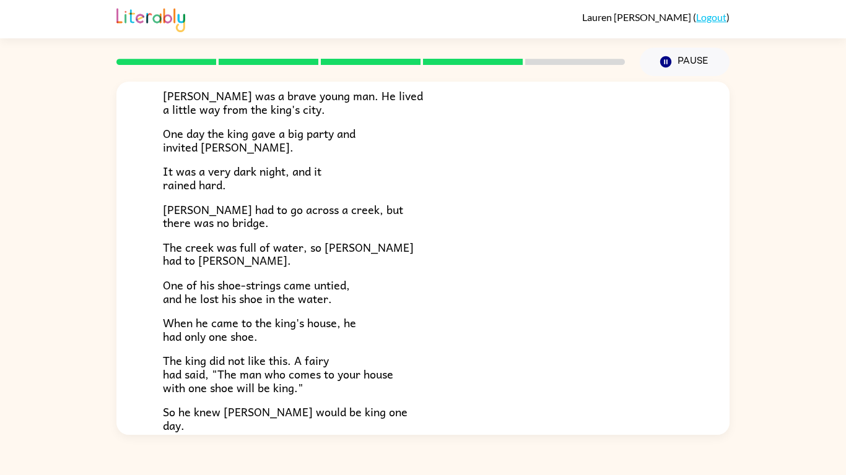
scroll to position [95, 0]
click at [170, 230] on span "[PERSON_NAME] had to go across a creek, but there was no bridge." at bounding box center [283, 216] width 240 height 32
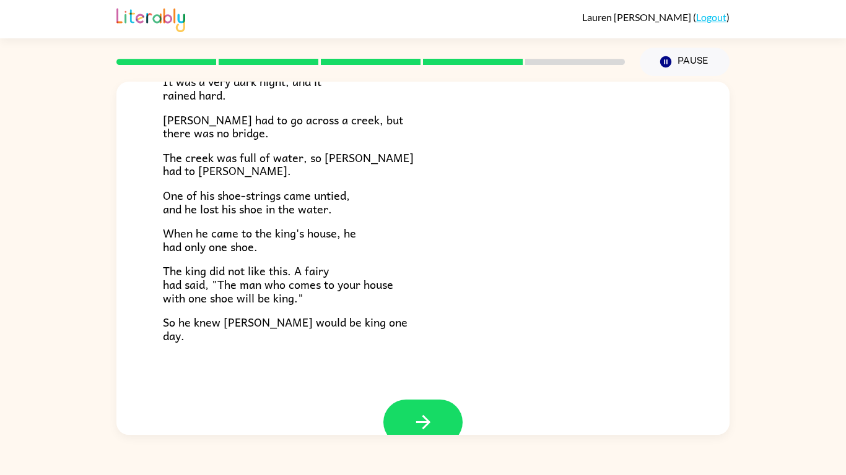
scroll to position [185, 0]
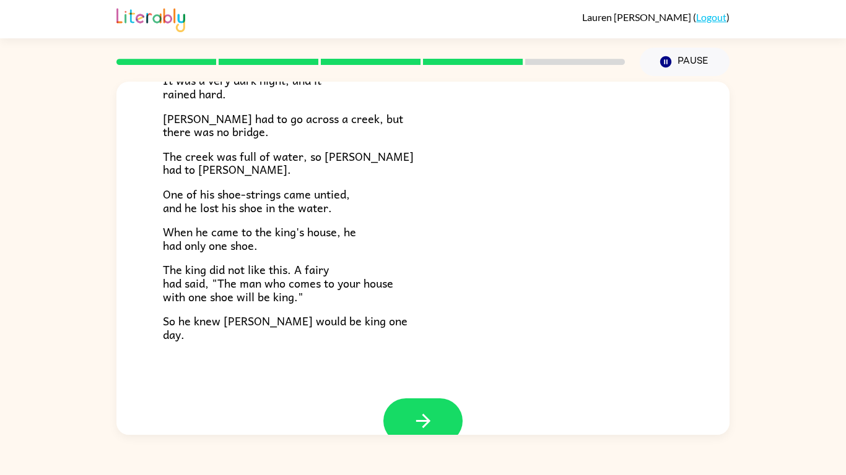
click at [247, 261] on span "The king did not like this. A fairy had said, "The man who comes to your house …" at bounding box center [278, 283] width 230 height 45
click at [339, 267] on p "The king did not like this. A fairy had said, "The man who comes to your house …" at bounding box center [423, 283] width 520 height 40
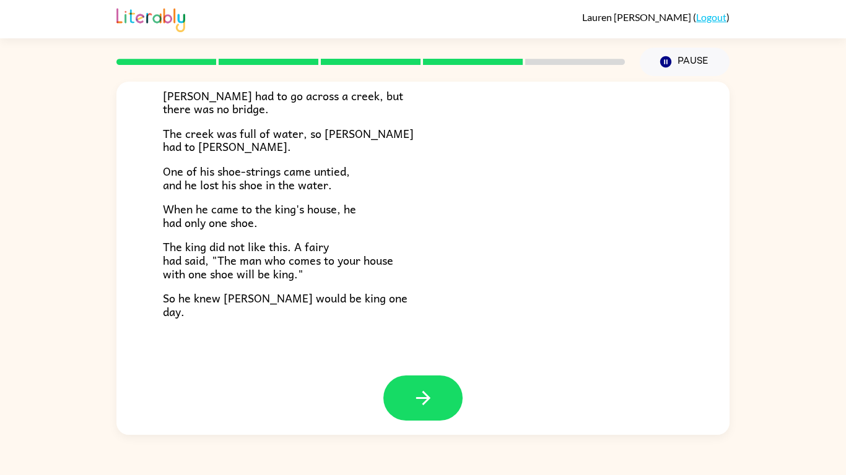
scroll to position [212, 0]
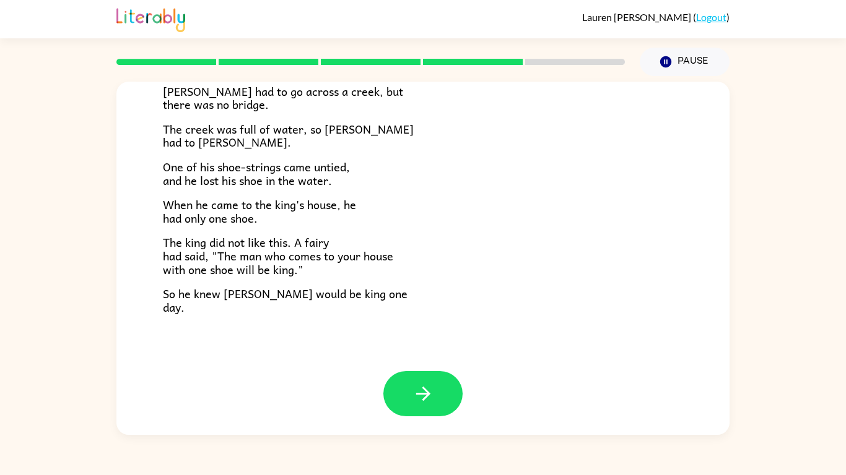
click at [170, 291] on span "So he knew [PERSON_NAME] would be king one day." at bounding box center [285, 301] width 245 height 32
click at [247, 291] on span "So he knew [PERSON_NAME] would be king one day." at bounding box center [285, 301] width 245 height 32
click at [399, 397] on button "button" at bounding box center [422, 393] width 79 height 45
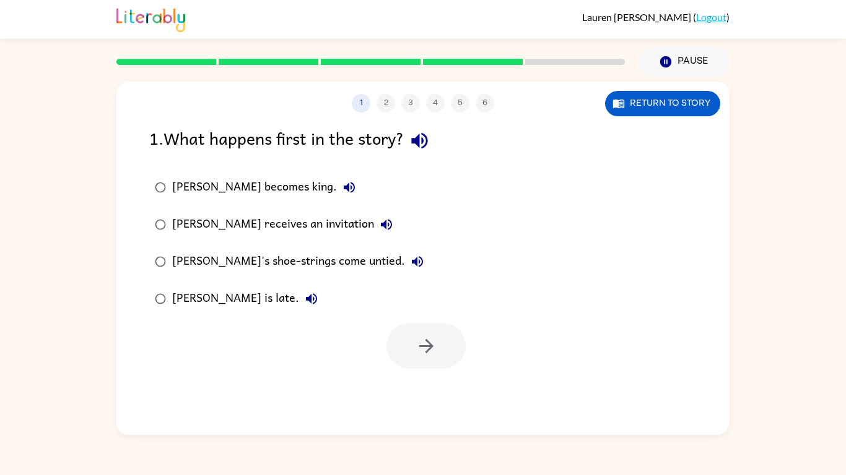
scroll to position [0, 0]
click at [416, 139] on icon "button" at bounding box center [420, 141] width 22 height 22
click at [324, 245] on label "[PERSON_NAME]'s shoe-strings come untied." at bounding box center [288, 261] width 293 height 37
click at [379, 230] on icon "button" at bounding box center [386, 224] width 15 height 15
click at [412, 261] on icon "button" at bounding box center [417, 261] width 11 height 11
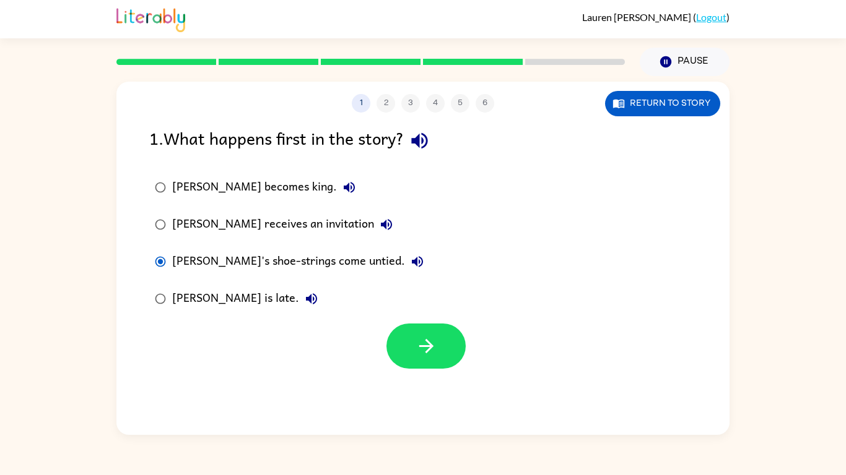
click at [262, 306] on div "[PERSON_NAME] is late." at bounding box center [248, 299] width 152 height 25
click at [299, 291] on button "[PERSON_NAME] is late." at bounding box center [311, 299] width 25 height 25
click at [379, 220] on icon "button" at bounding box center [386, 224] width 15 height 15
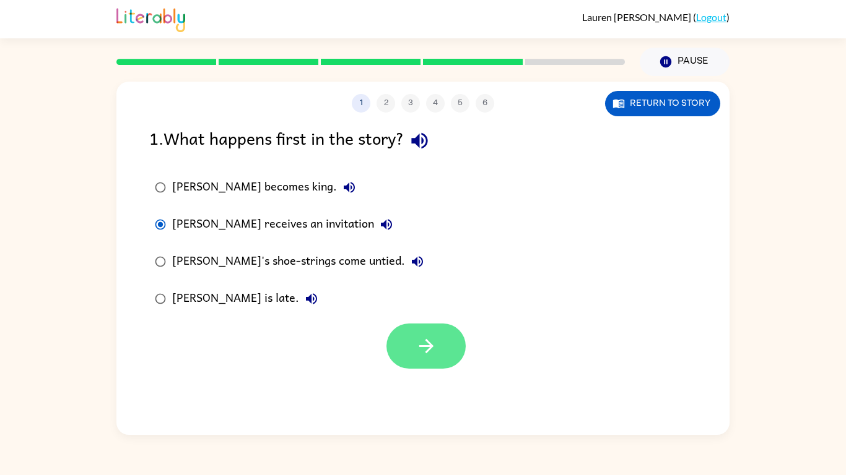
click at [430, 357] on icon "button" at bounding box center [426, 347] width 22 height 22
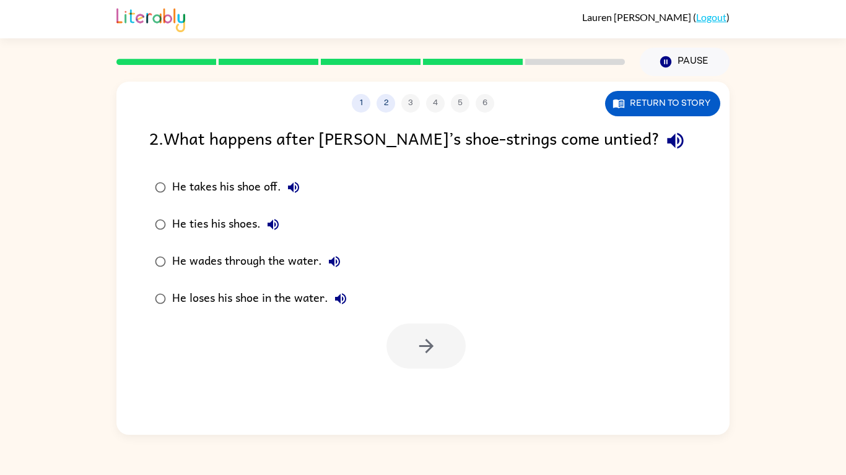
click at [664, 139] on icon "button" at bounding box center [675, 141] width 22 height 22
click at [553, 170] on div "He takes his shoe off. He ties his shoes. He wades through the water. He loses …" at bounding box center [439, 243] width 580 height 149
click at [283, 188] on button "He takes his shoe off." at bounding box center [293, 187] width 25 height 25
click at [267, 235] on button "He ties his shoes." at bounding box center [273, 224] width 25 height 25
click at [345, 260] on button "He wades through the water." at bounding box center [334, 261] width 25 height 25
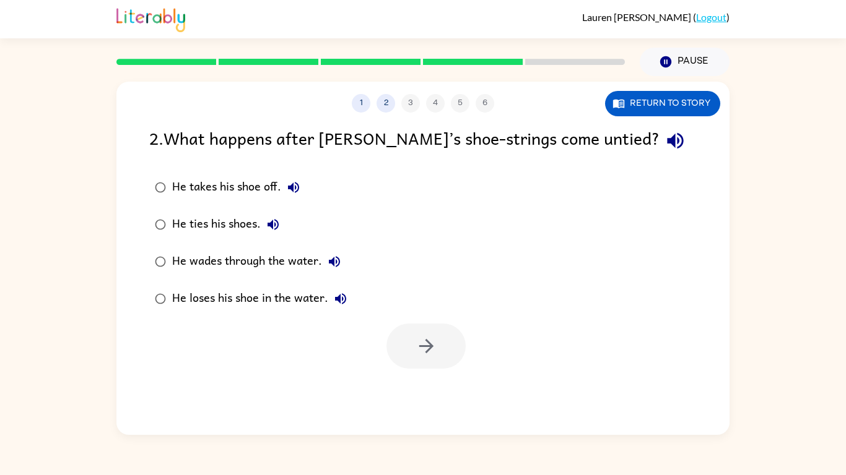
click at [339, 266] on icon "button" at bounding box center [334, 261] width 15 height 15
click at [350, 310] on div "He loses his shoe in the water." at bounding box center [262, 299] width 181 height 25
click at [339, 309] on button "He loses his shoe in the water." at bounding box center [340, 299] width 25 height 25
click at [350, 306] on button "He loses his shoe in the water." at bounding box center [340, 299] width 25 height 25
click at [446, 366] on button "button" at bounding box center [425, 346] width 79 height 45
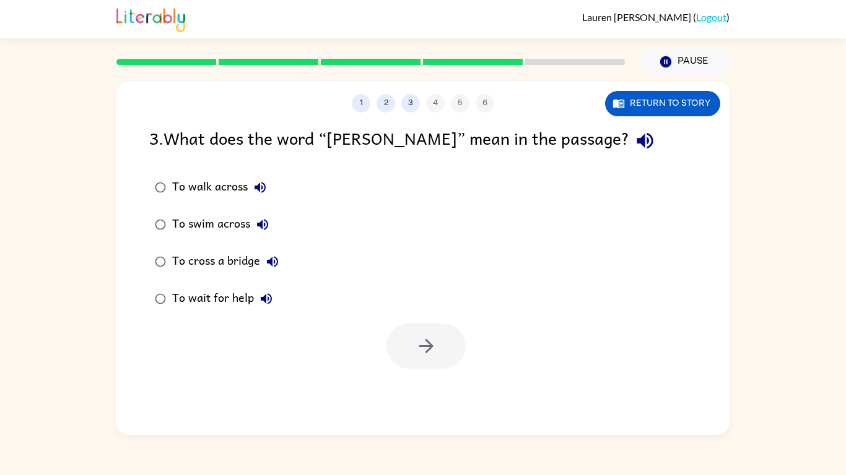
click at [634, 149] on icon "button" at bounding box center [645, 141] width 22 height 22
click at [262, 184] on icon "button" at bounding box center [260, 187] width 15 height 15
click at [263, 235] on button "To swim across" at bounding box center [262, 224] width 25 height 25
click at [277, 272] on button "To cross a bridge" at bounding box center [272, 261] width 25 height 25
click at [267, 306] on icon "button" at bounding box center [266, 299] width 15 height 15
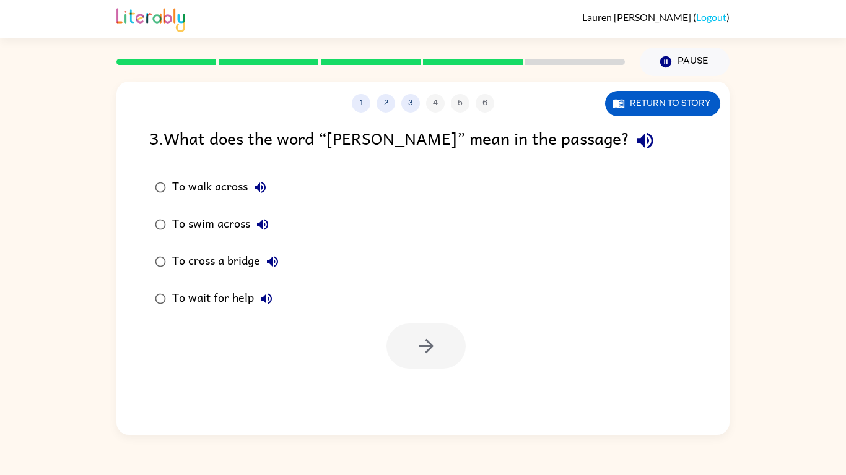
click at [216, 274] on div "To cross a bridge" at bounding box center [228, 261] width 113 height 25
click at [446, 357] on button "button" at bounding box center [425, 346] width 79 height 45
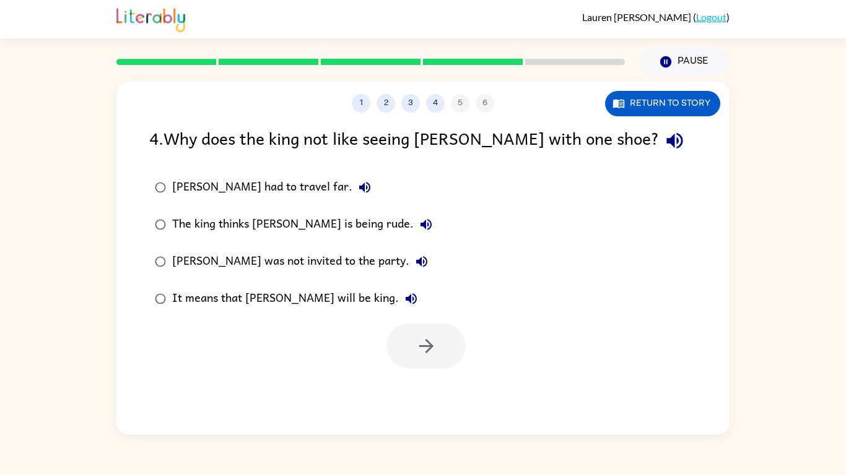
click at [659, 154] on button "button" at bounding box center [675, 141] width 32 height 32
click at [352, 199] on button "[PERSON_NAME] had to travel far." at bounding box center [364, 187] width 25 height 25
click at [384, 245] on label "[PERSON_NAME] was not invited to the party." at bounding box center [293, 261] width 302 height 37
click at [414, 232] on button "The king thinks [PERSON_NAME] is being rude." at bounding box center [426, 224] width 25 height 25
click at [409, 272] on button "[PERSON_NAME] was not invited to the party." at bounding box center [421, 261] width 25 height 25
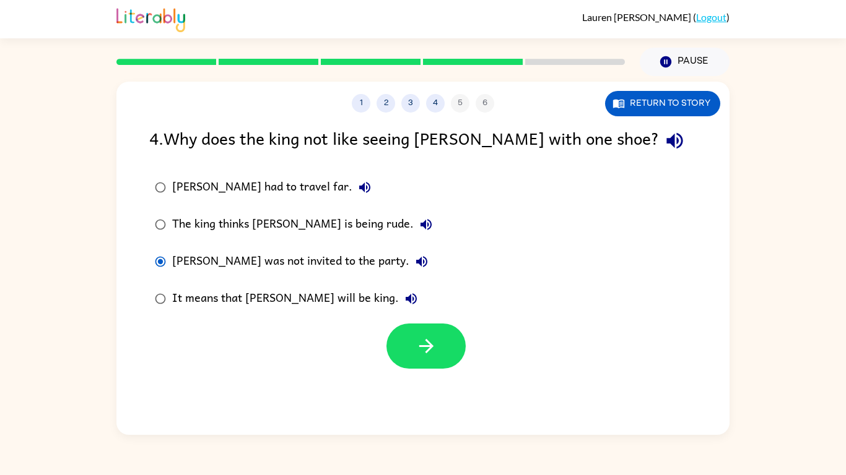
click at [353, 316] on label "It means that [PERSON_NAME] will be king." at bounding box center [293, 298] width 302 height 37
click at [404, 306] on icon "button" at bounding box center [411, 299] width 15 height 15
click at [632, 103] on button "Return to story" at bounding box center [662, 103] width 115 height 25
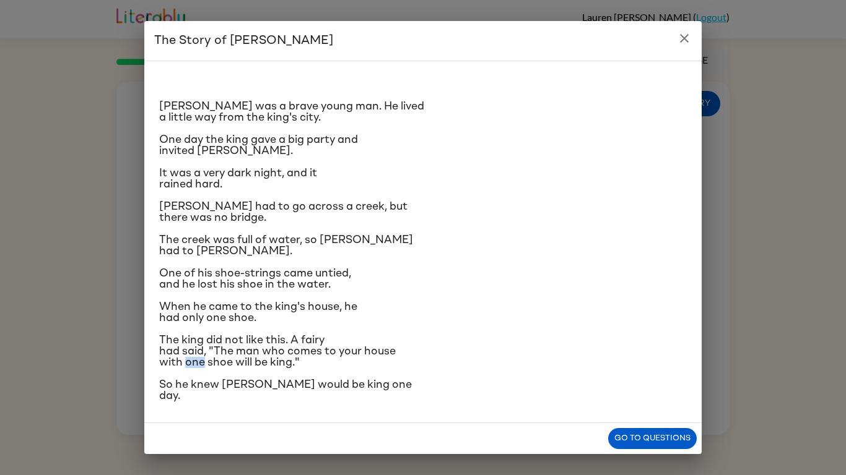
click at [360, 314] on p "When he came to the king's house, he had only one shoe." at bounding box center [422, 312] width 527 height 22
click at [693, 47] on h2 "The Story of [PERSON_NAME]" at bounding box center [422, 41] width 557 height 40
click at [694, 32] on button "close" at bounding box center [684, 38] width 25 height 25
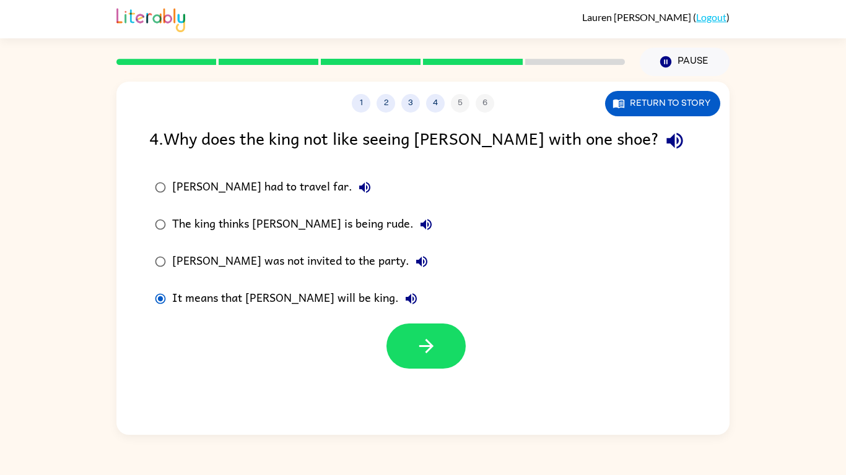
click at [404, 294] on icon "button" at bounding box center [411, 299] width 15 height 15
click at [664, 149] on icon "button" at bounding box center [675, 141] width 22 height 22
click at [522, 385] on div "1 2 3 4 5 6 Return to story 4 . Why does the king not like seeing [PERSON_NAME]…" at bounding box center [422, 258] width 613 height 353
click at [666, 139] on icon "button" at bounding box center [674, 141] width 16 height 16
click at [419, 368] on button "button" at bounding box center [425, 346] width 79 height 45
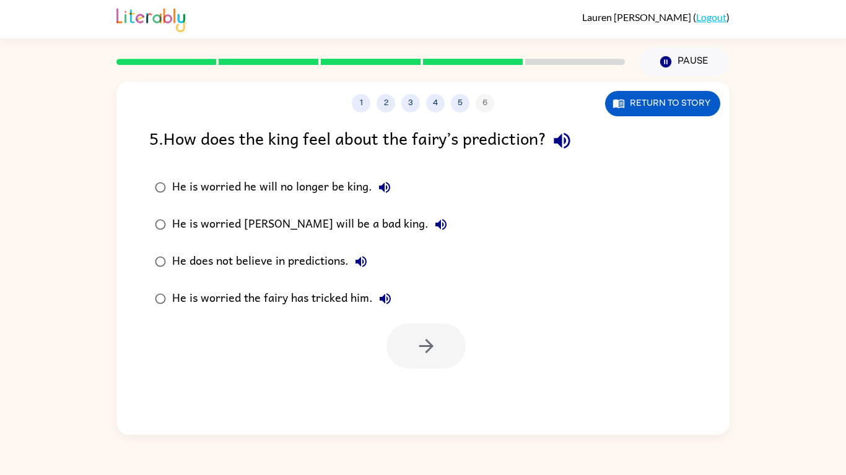
click at [566, 154] on button "button" at bounding box center [562, 141] width 32 height 32
click at [578, 142] on button "button" at bounding box center [562, 141] width 32 height 32
click at [579, 152] on div "5 . How does the king feel about the fairy’s prediction?" at bounding box center [422, 141] width 547 height 32
click at [568, 163] on div "5 . How does the king feel about the fairy’s prediction? He is worried he will …" at bounding box center [422, 247] width 613 height 244
click at [571, 152] on button "button" at bounding box center [562, 141] width 32 height 32
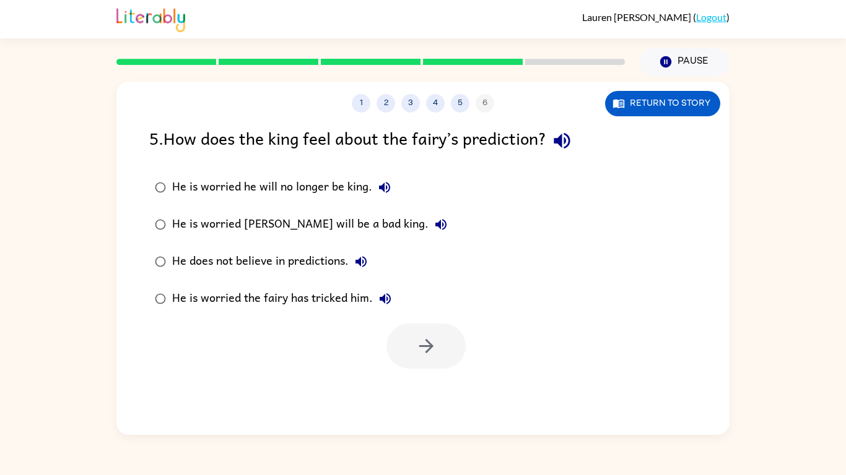
click at [379, 184] on icon "button" at bounding box center [384, 187] width 15 height 15
click at [371, 246] on label "He does not believe in predictions." at bounding box center [300, 261] width 317 height 37
click at [428, 235] on button "He is worried [PERSON_NAME] will be a bad king." at bounding box center [440, 224] width 25 height 25
click at [354, 273] on div "He does not believe in predictions." at bounding box center [272, 261] width 201 height 25
click at [362, 272] on button "He does not believe in predictions." at bounding box center [361, 261] width 25 height 25
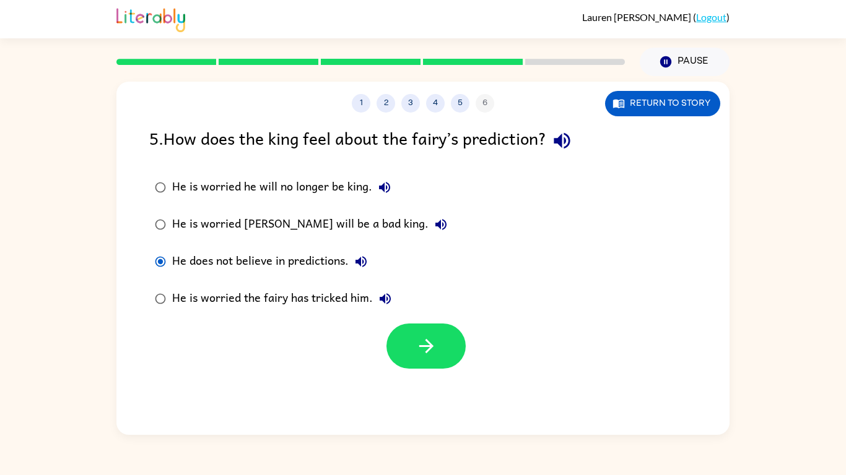
click at [384, 307] on button "He is worried the fairy has tricked him." at bounding box center [385, 299] width 25 height 25
click at [562, 140] on icon "button" at bounding box center [561, 141] width 16 height 16
click at [433, 228] on icon "button" at bounding box center [440, 224] width 15 height 15
click at [379, 186] on icon "button" at bounding box center [384, 187] width 15 height 15
click at [430, 367] on button "button" at bounding box center [425, 346] width 79 height 45
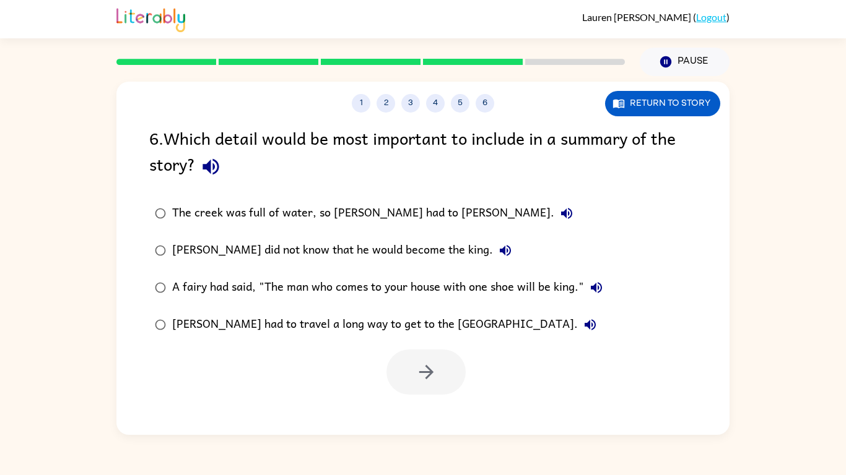
click at [216, 161] on icon "button" at bounding box center [210, 167] width 16 height 16
click at [561, 214] on icon "button" at bounding box center [566, 213] width 11 height 11
click at [498, 258] on icon "button" at bounding box center [505, 250] width 15 height 15
click at [599, 297] on button "A fairy had said, "The man who comes to your house with one shoe will be king."" at bounding box center [596, 287] width 25 height 25
click at [498, 258] on icon "button" at bounding box center [505, 250] width 15 height 15
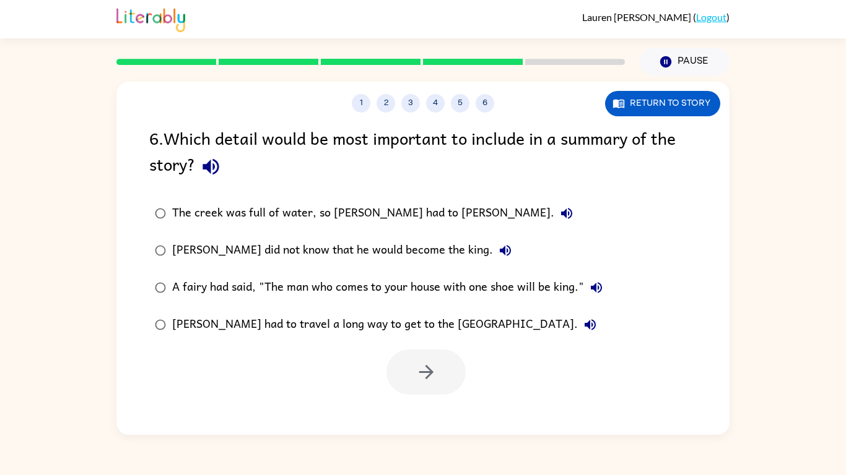
click at [498, 251] on icon "button" at bounding box center [505, 250] width 15 height 15
click at [597, 291] on icon "button" at bounding box center [596, 287] width 11 height 11
click at [644, 106] on button "Return to story" at bounding box center [662, 103] width 115 height 25
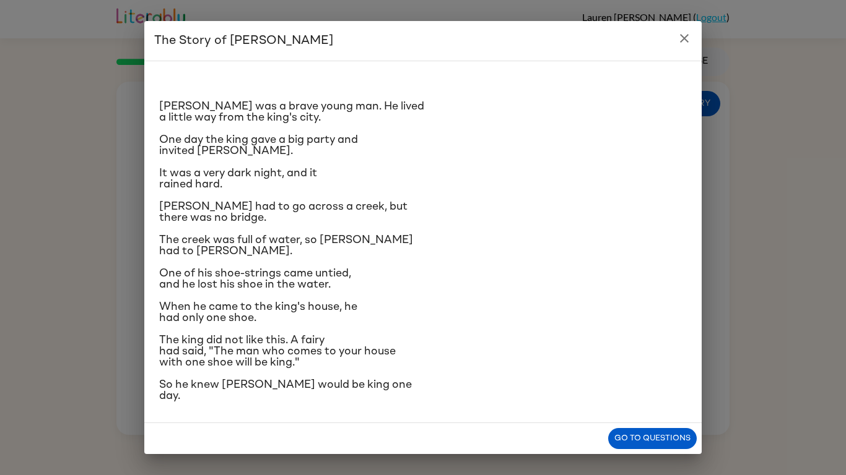
click at [155, 323] on div "[PERSON_NAME] was a brave young man. He lived a little way from the king's city…" at bounding box center [422, 242] width 557 height 363
click at [124, 291] on div "The Story of [PERSON_NAME] [PERSON_NAME] was a brave young man. He lived a litt…" at bounding box center [423, 237] width 846 height 475
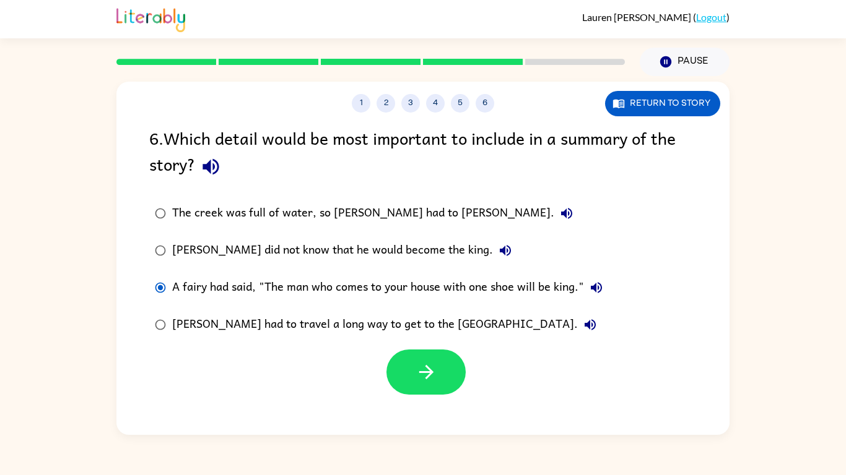
click at [170, 269] on label "A fairy had said, "The man who comes to your house with one shoe will be king."" at bounding box center [378, 287] width 472 height 37
click at [435, 258] on div "[PERSON_NAME] did not know that he would become the king." at bounding box center [344, 250] width 345 height 25
click at [493, 261] on button "[PERSON_NAME] did not know that he would become the king." at bounding box center [505, 250] width 25 height 25
click at [400, 293] on div "A fairy had said, "The man who comes to your house with one shoe will be king."" at bounding box center [390, 287] width 436 height 25
click at [446, 367] on button "button" at bounding box center [425, 372] width 79 height 45
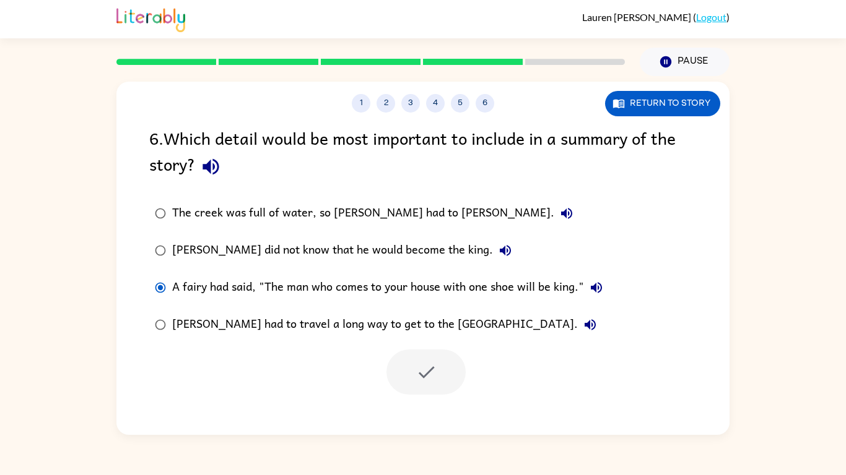
click at [446, 383] on div at bounding box center [425, 372] width 79 height 45
click at [446, 378] on div at bounding box center [425, 372] width 79 height 45
